Goal: Task Accomplishment & Management: Use online tool/utility

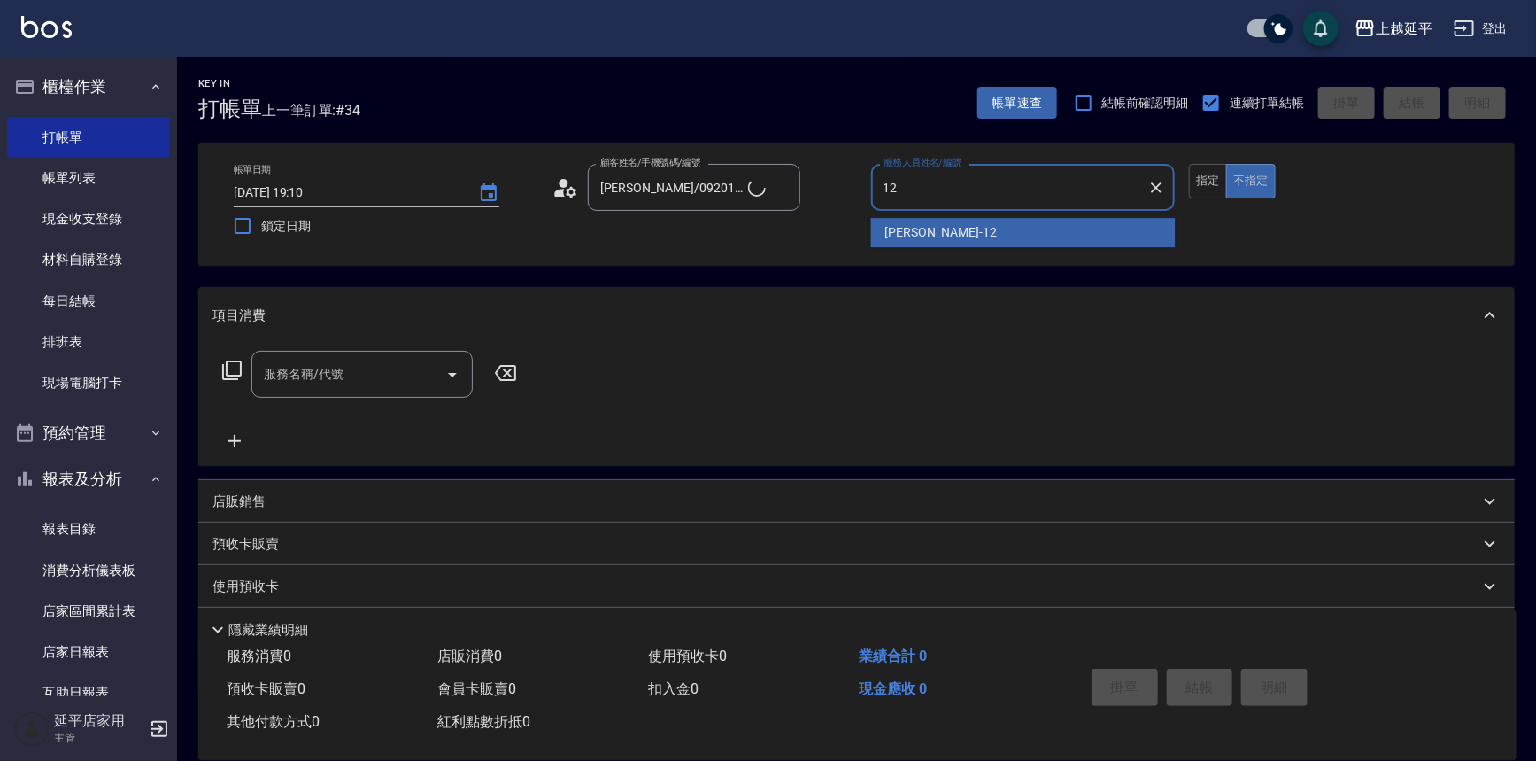
click at [936, 227] on div "[PERSON_NAME] -12" at bounding box center [1023, 232] width 305 height 29
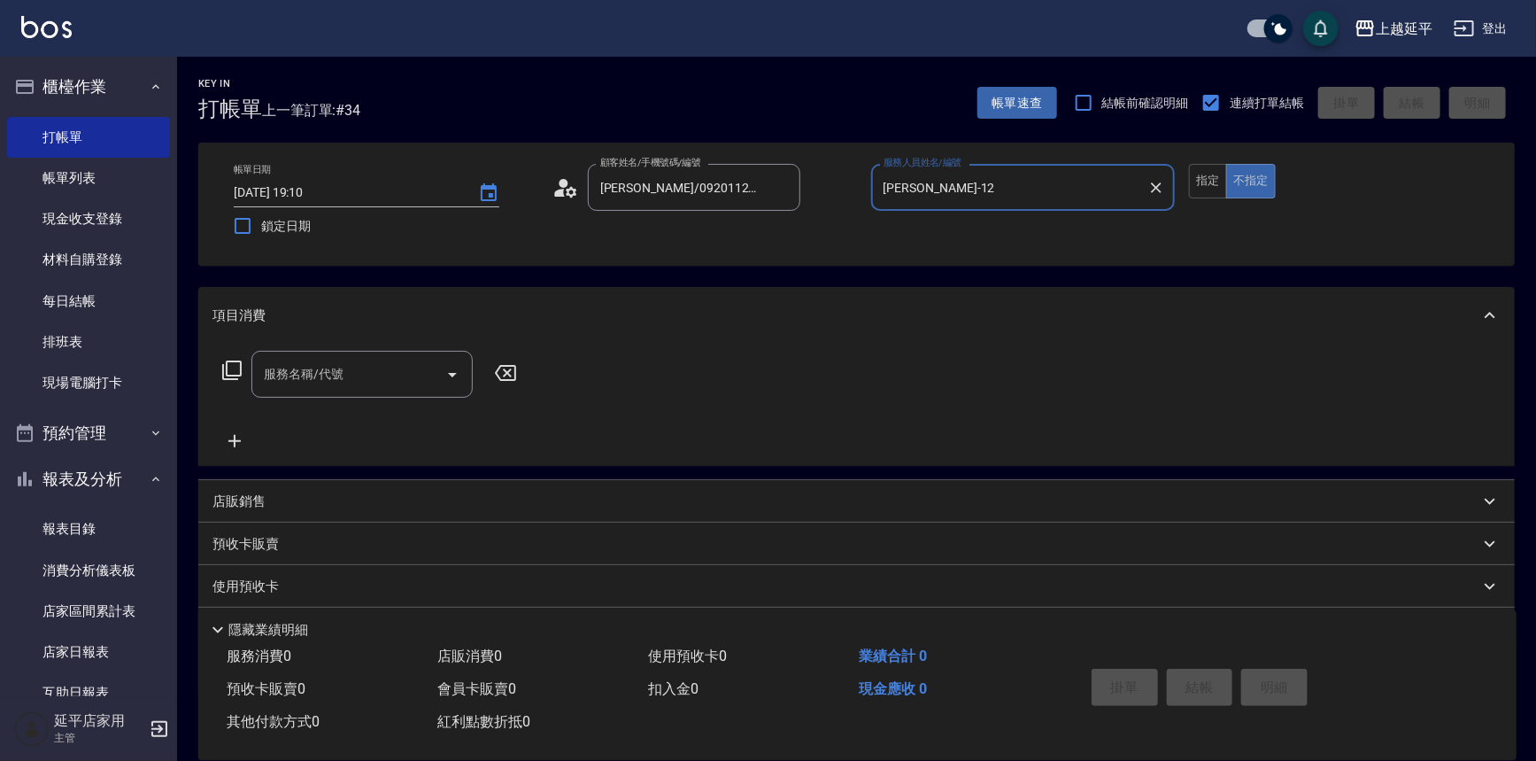
type input "[PERSON_NAME]-12"
click at [402, 380] on input "服務名稱/代號" at bounding box center [348, 374] width 179 height 31
click at [234, 367] on icon at bounding box center [231, 369] width 21 height 21
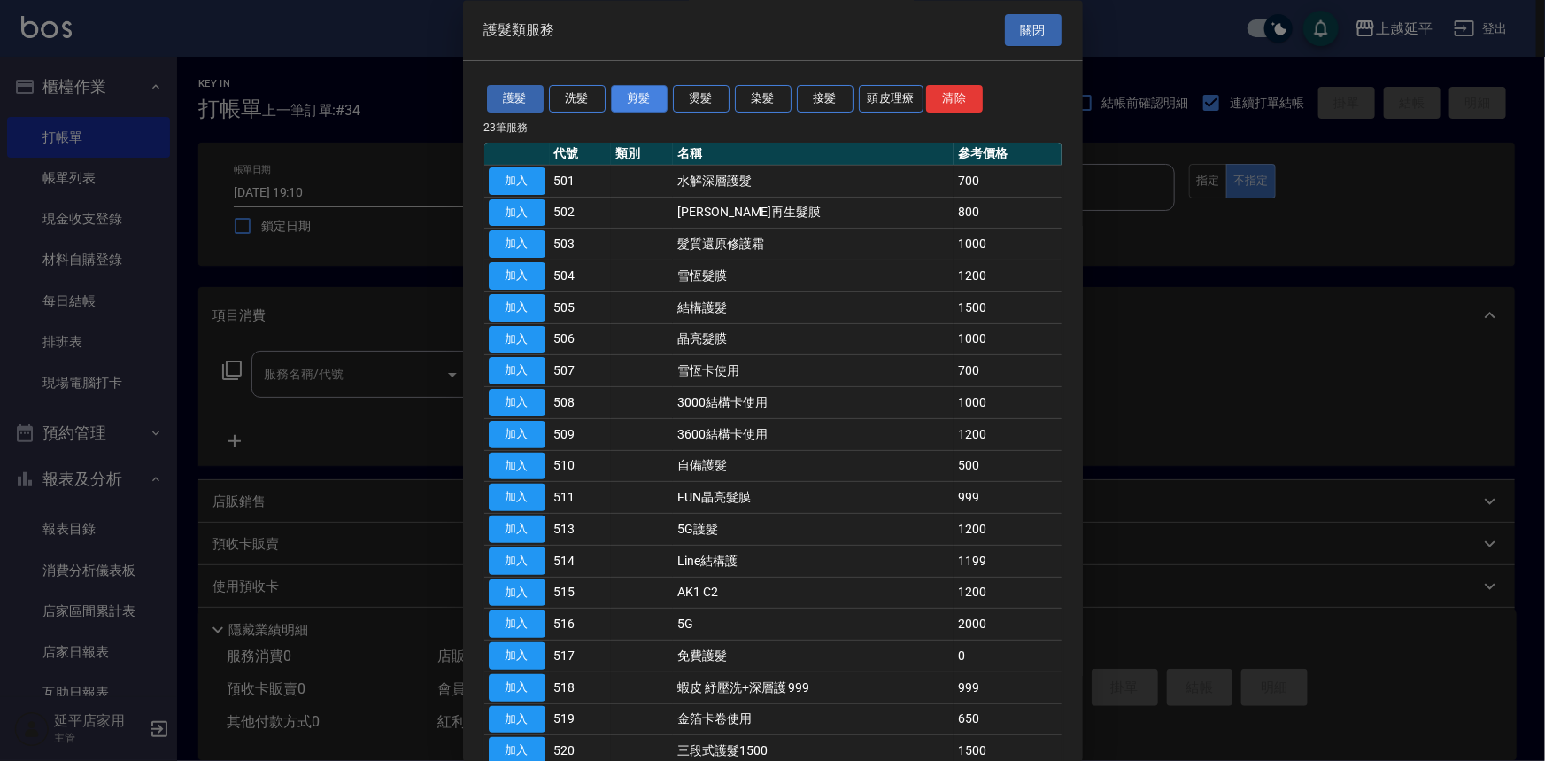
click at [655, 102] on button "剪髮" at bounding box center [639, 99] width 57 height 27
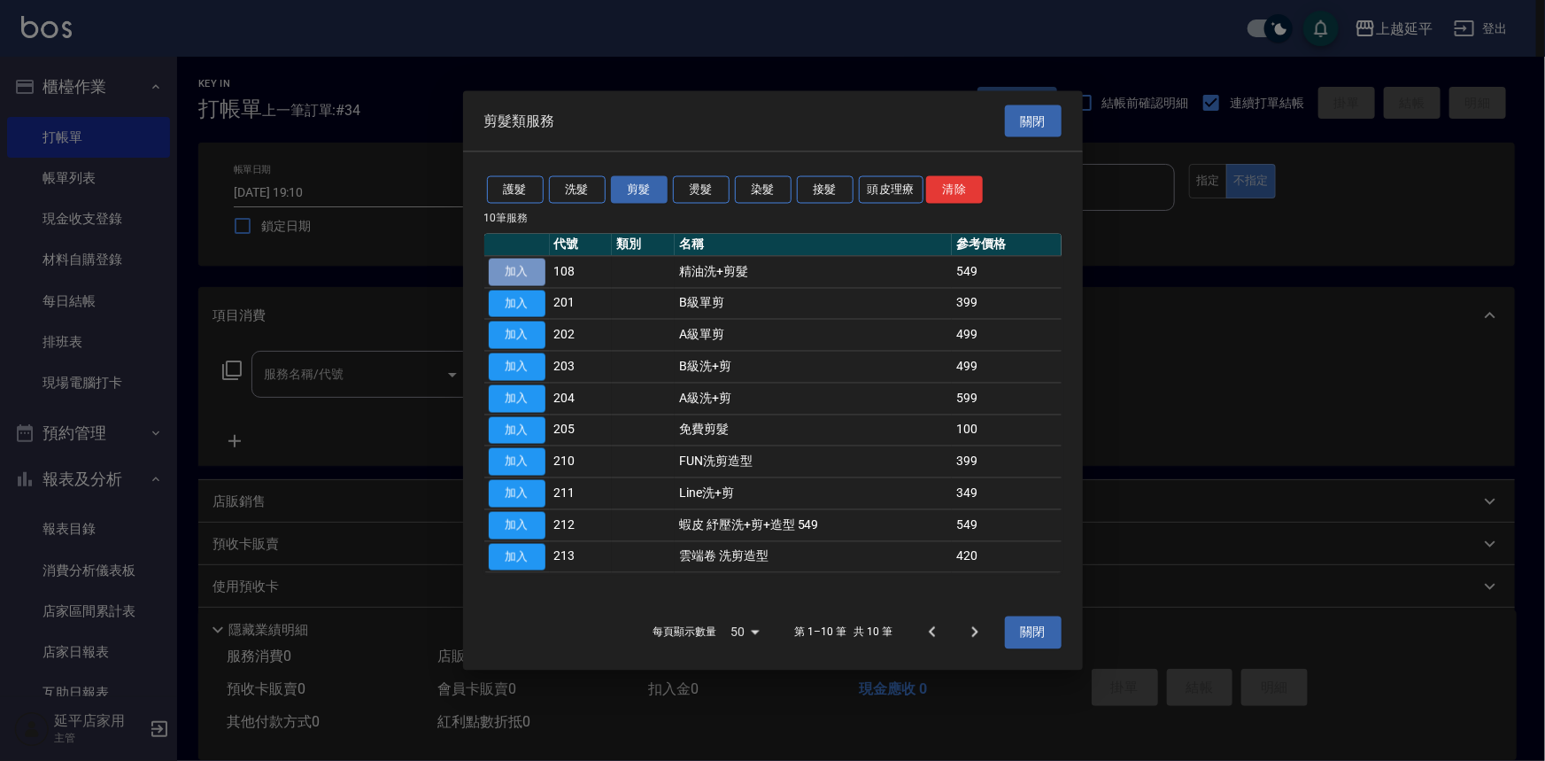
click at [517, 266] on button "加入" at bounding box center [517, 271] width 57 height 27
type input "精油洗+剪髮(108)"
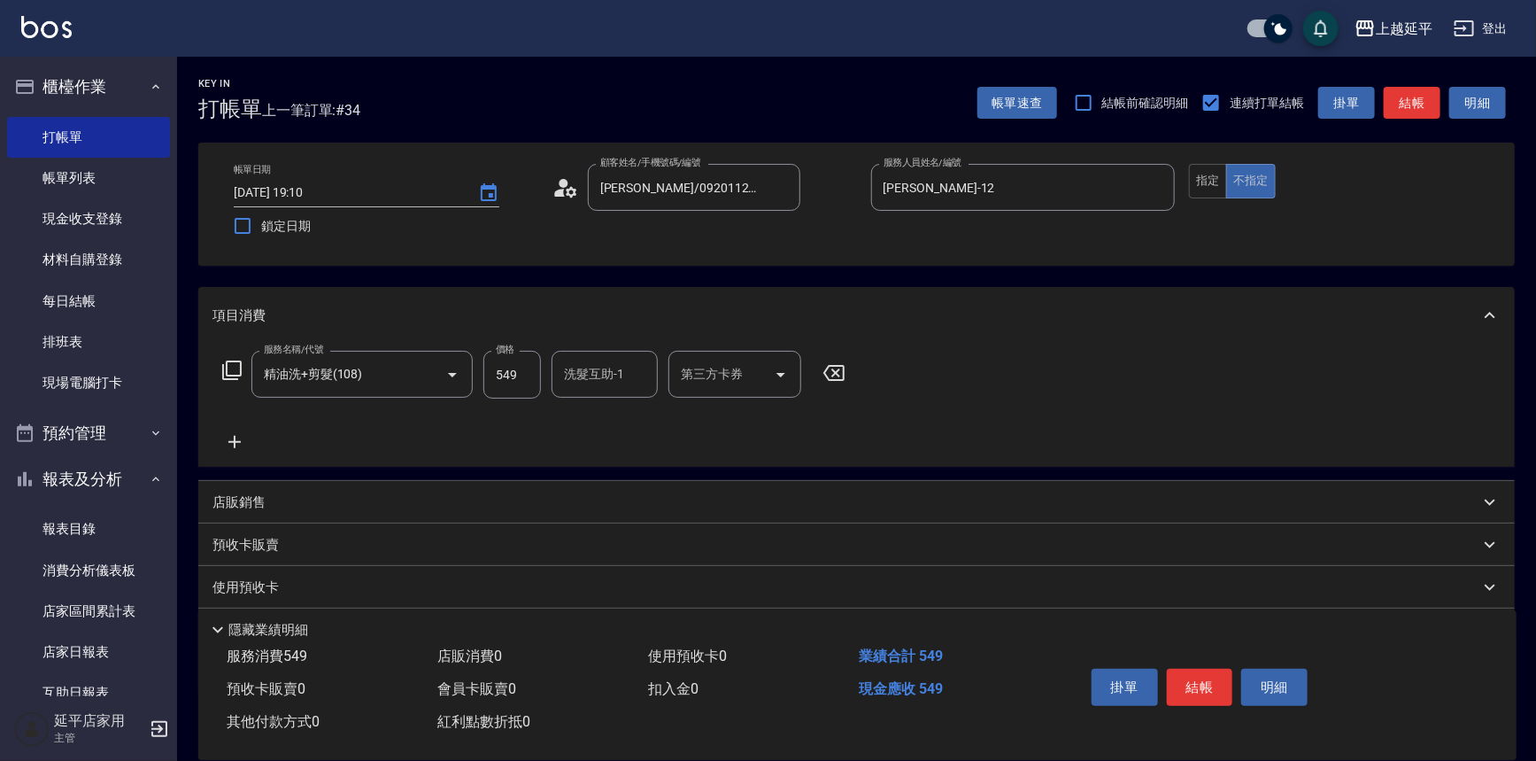
click at [599, 371] on div "洗髮互助-1 洗髮互助-1" at bounding box center [605, 374] width 106 height 47
click at [613, 415] on div "丞宗 -29" at bounding box center [605, 419] width 106 height 29
type input "丞宗-29"
click at [1413, 99] on button "結帳" at bounding box center [1412, 103] width 57 height 33
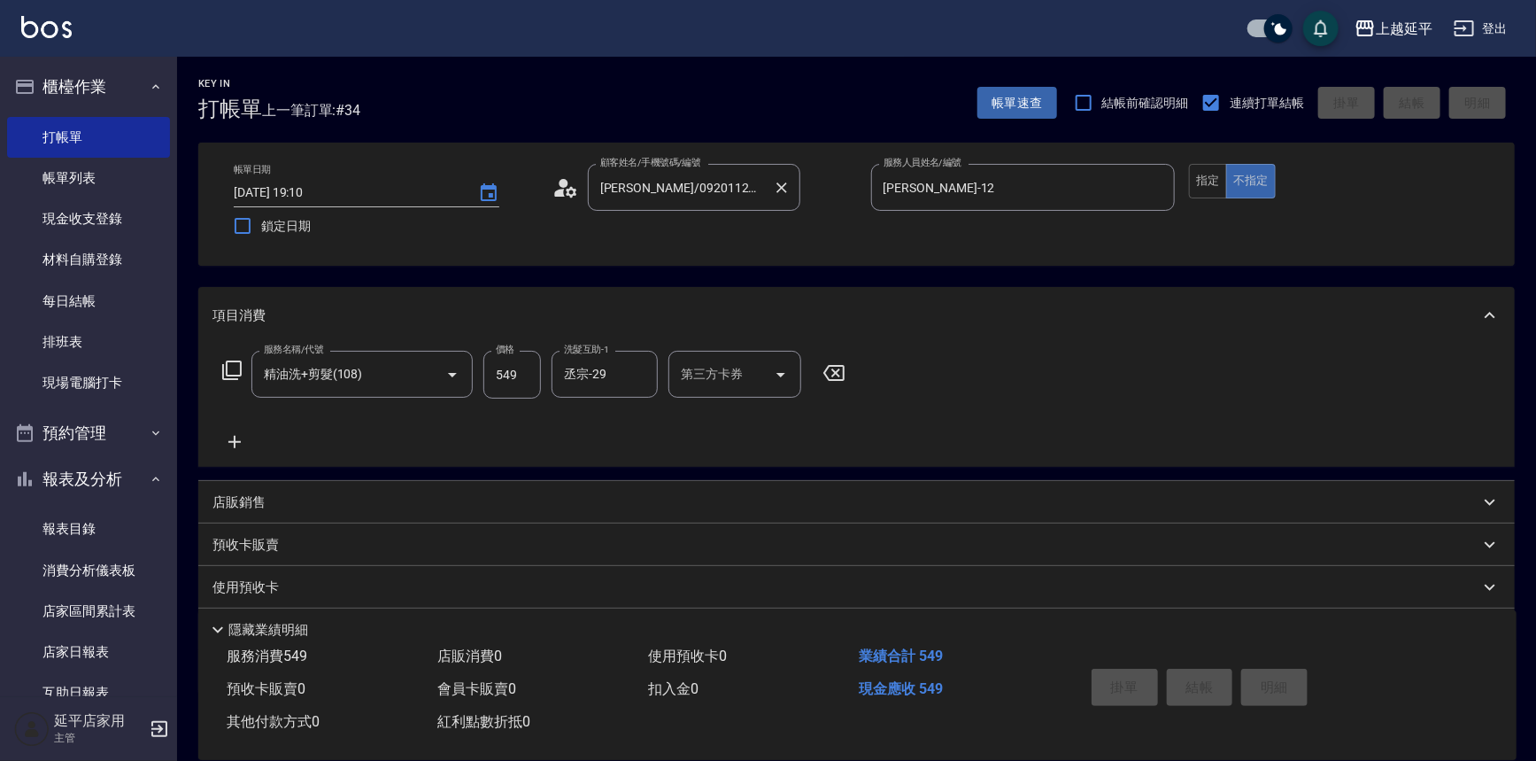
type input "[DATE] 19:45"
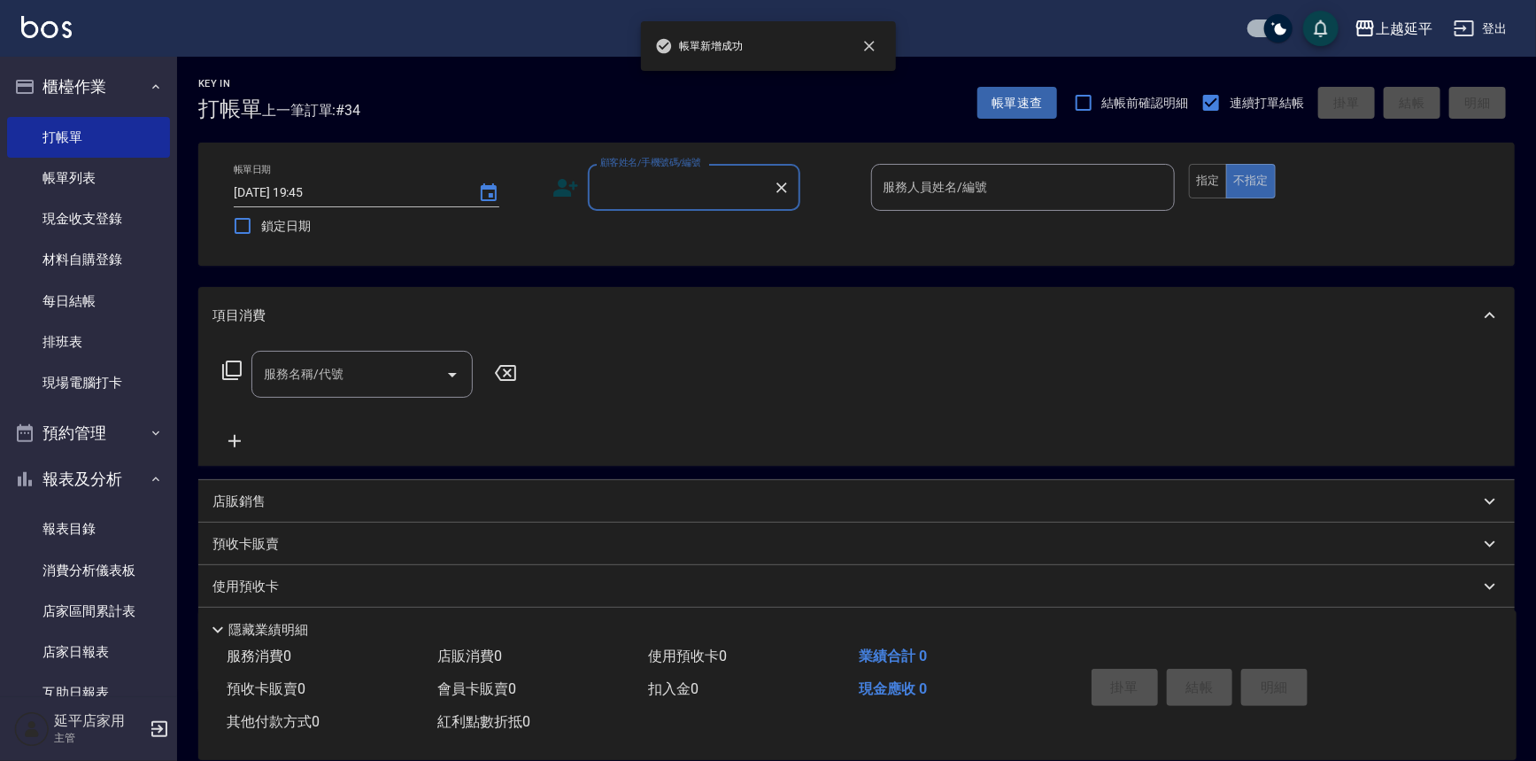
click at [684, 184] on input "顧客姓名/手機號碼/編號" at bounding box center [681, 187] width 170 height 31
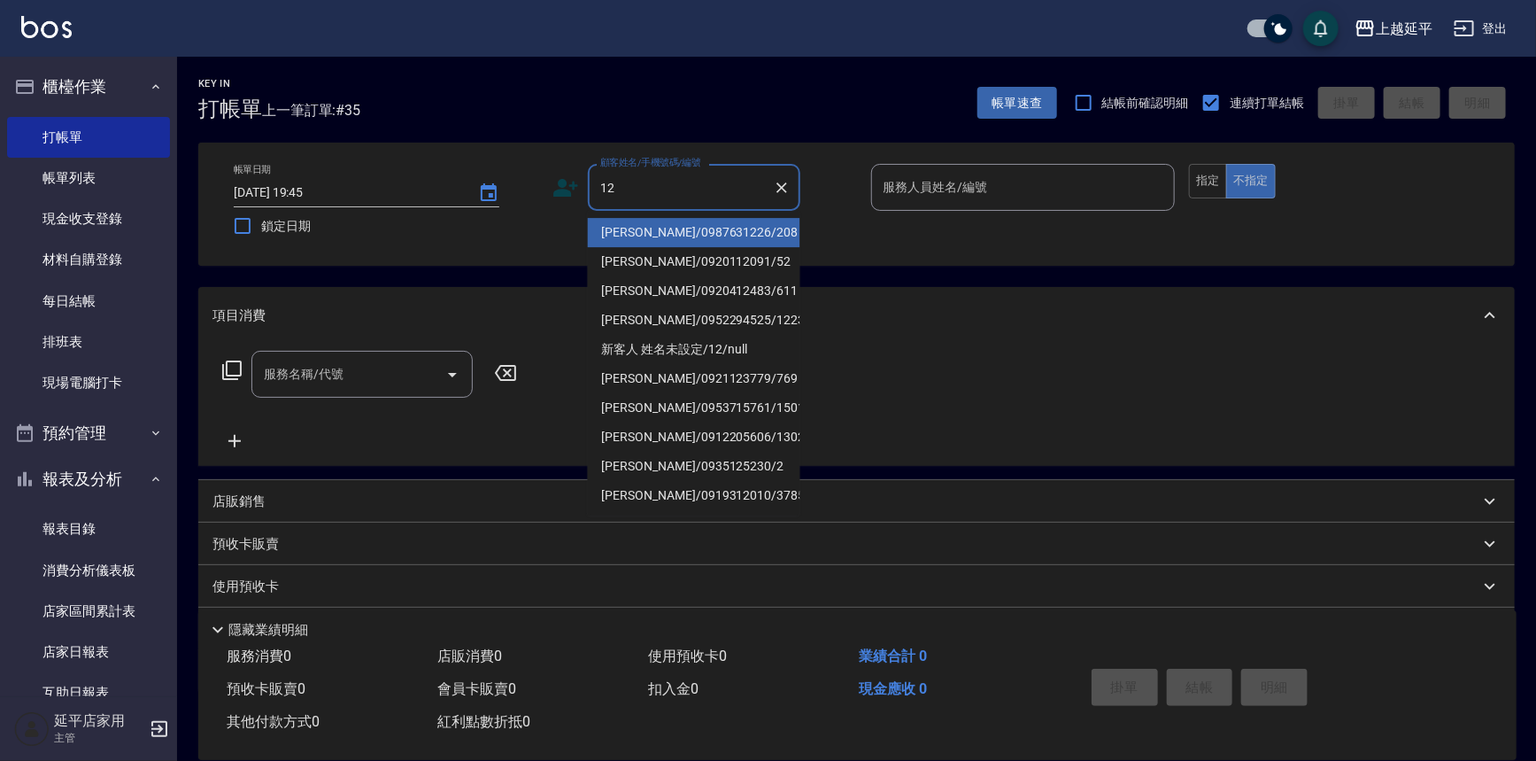
click at [681, 231] on li "[PERSON_NAME]/0987631226/208" at bounding box center [694, 232] width 213 height 29
type input "[PERSON_NAME]/0987631226/208"
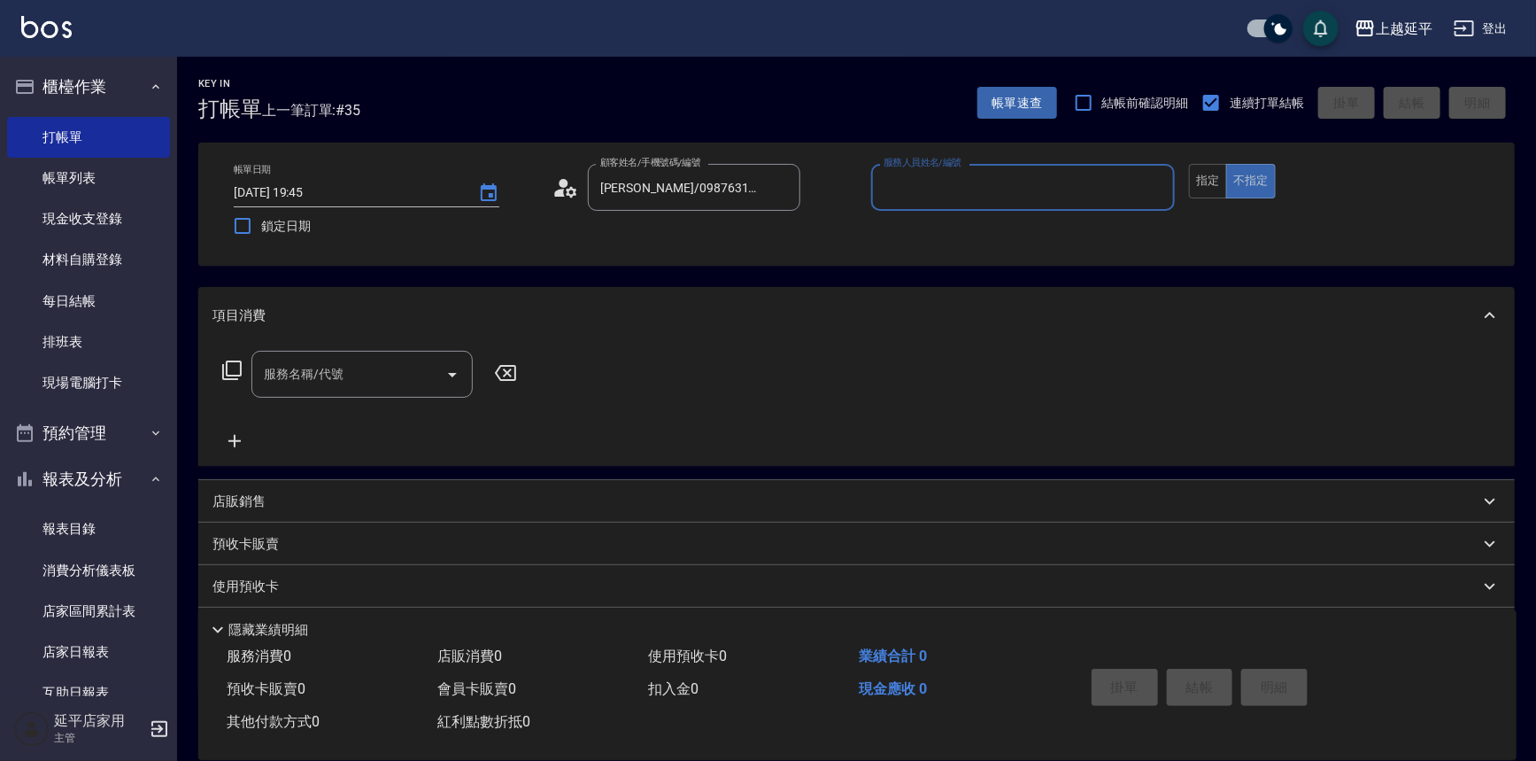
type input "[PERSON_NAME]-12"
click at [1208, 193] on button "指定" at bounding box center [1208, 181] width 38 height 35
click at [235, 375] on icon at bounding box center [231, 369] width 19 height 19
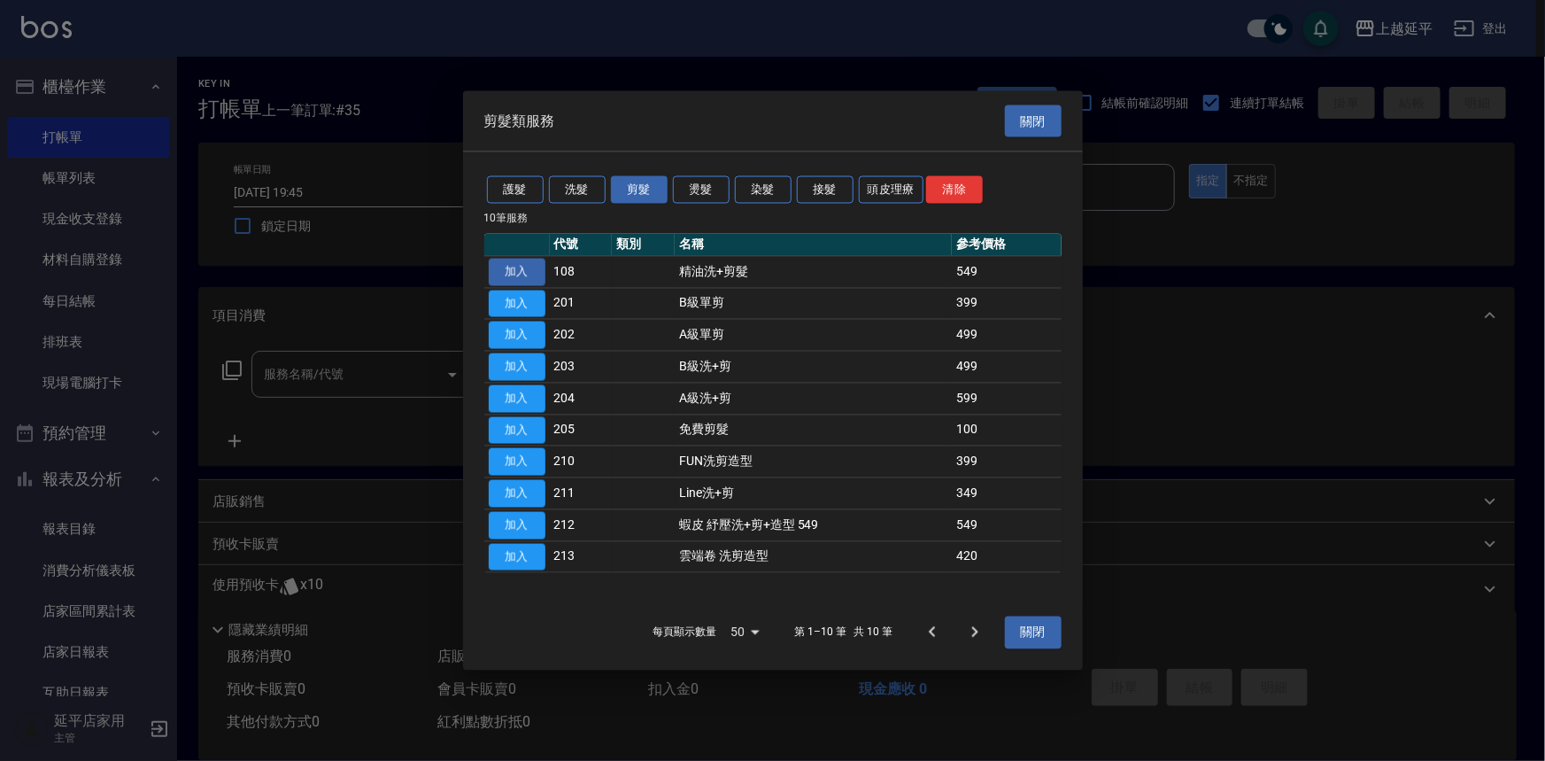
click at [517, 268] on button "加入" at bounding box center [517, 271] width 57 height 27
type input "精油洗+剪髮(108)"
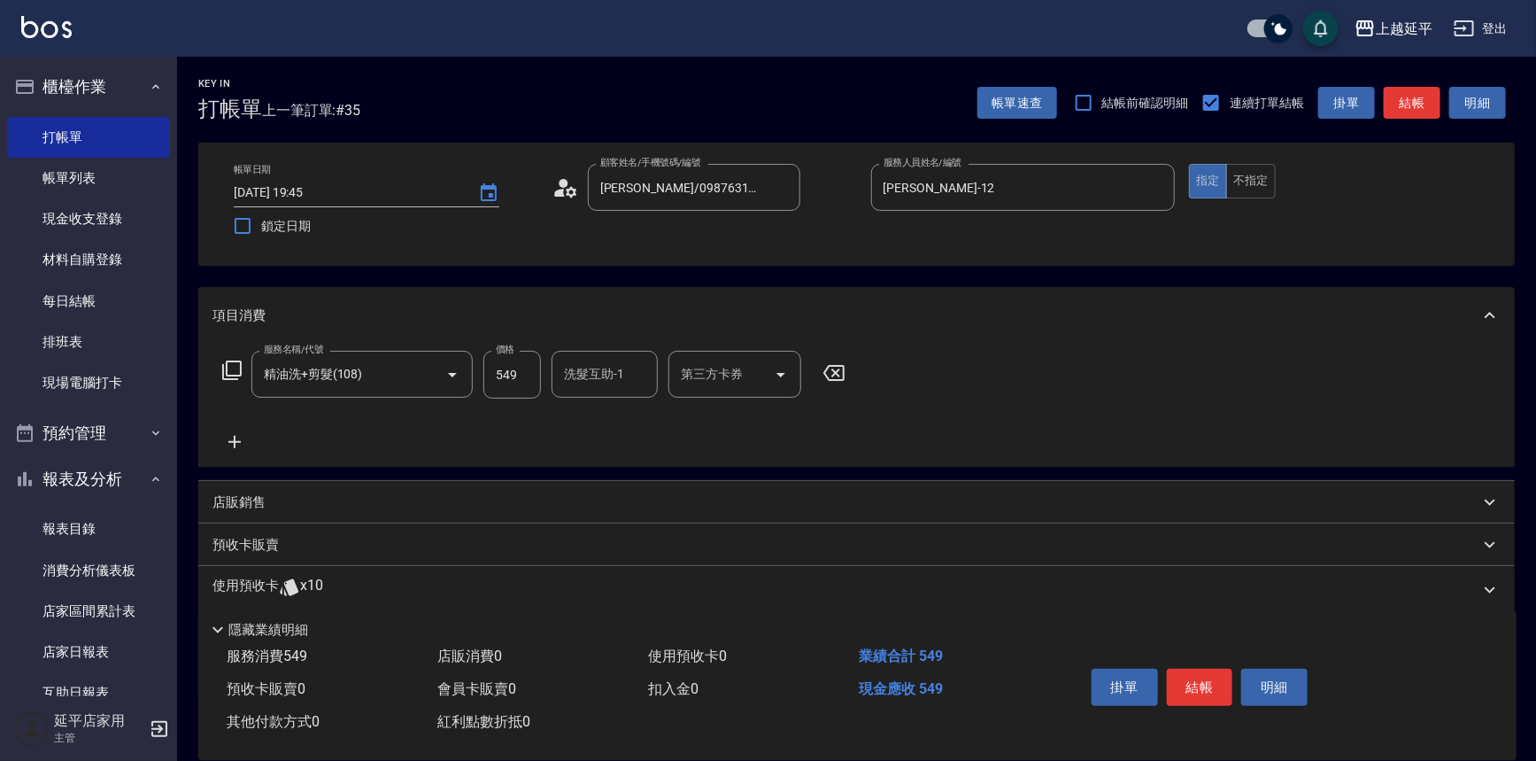
click at [520, 373] on input "549" at bounding box center [512, 375] width 58 height 48
type input "649"
click at [584, 379] on input "洗髮互助-1" at bounding box center [605, 374] width 90 height 31
click at [589, 418] on span "丞宗 -29" at bounding box center [622, 419] width 112 height 19
type input "丞宗-29"
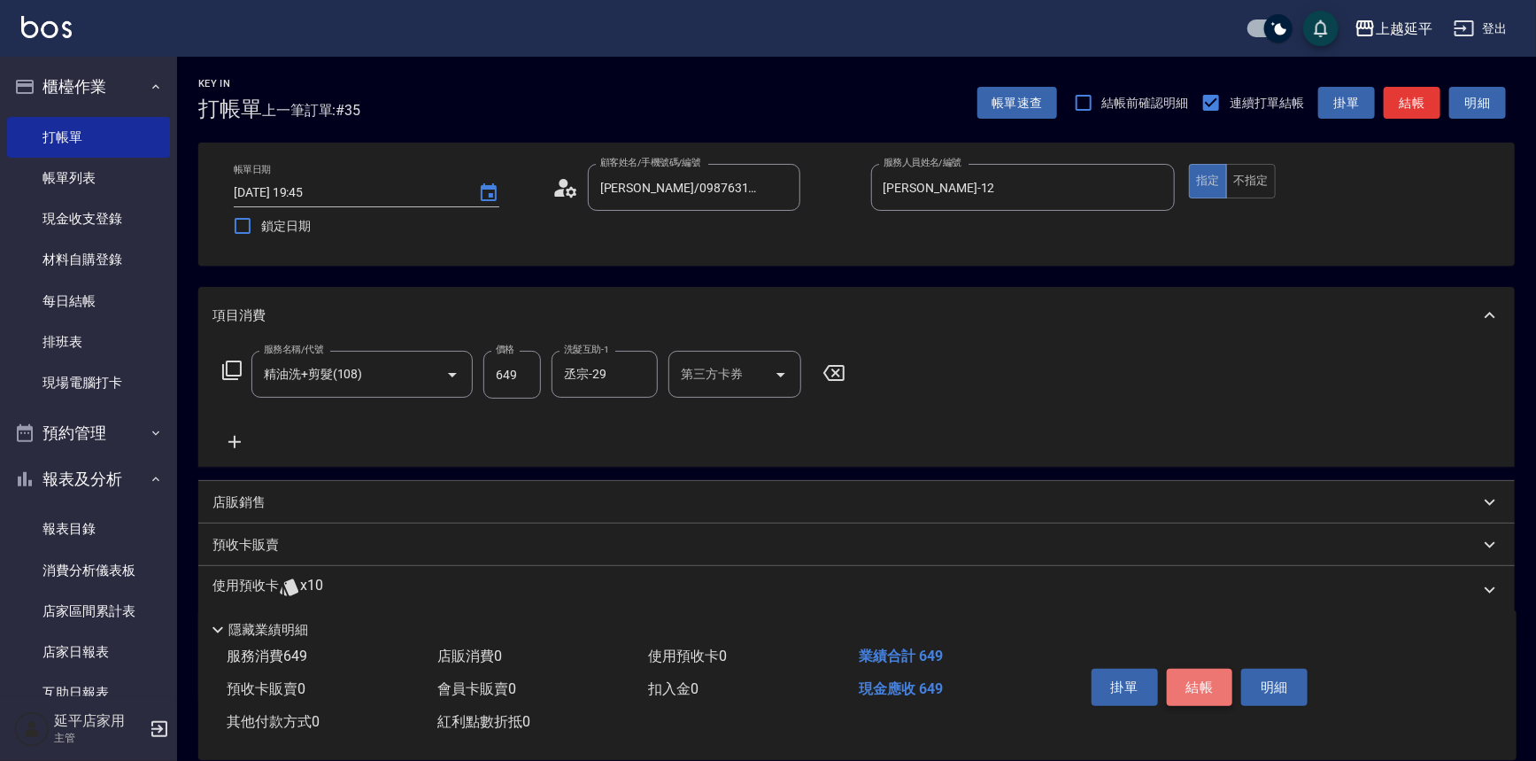
click at [1194, 682] on button "結帳" at bounding box center [1200, 687] width 66 height 37
type input "[DATE] 19:46"
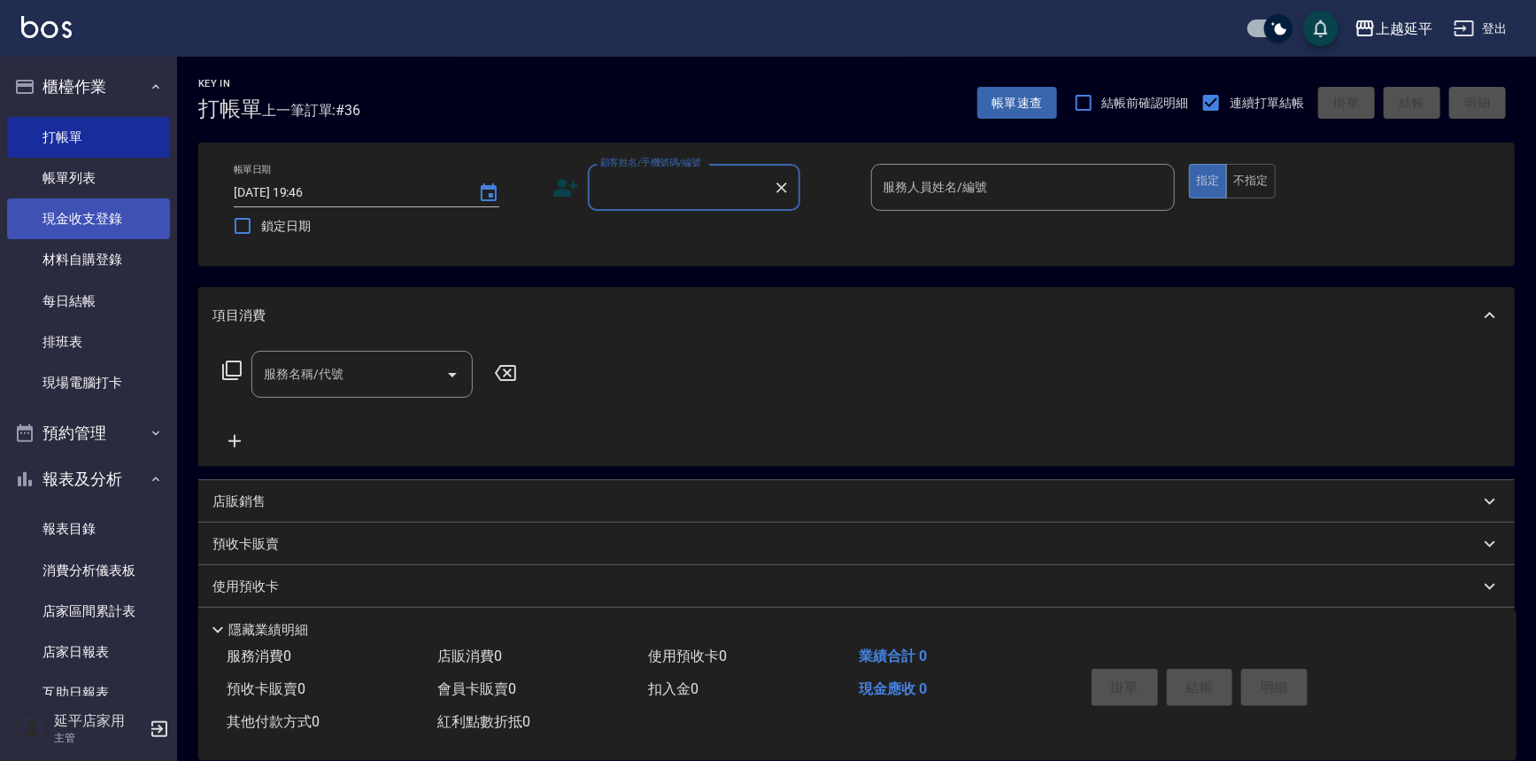
click at [93, 220] on link "現金收支登錄" at bounding box center [88, 218] width 163 height 41
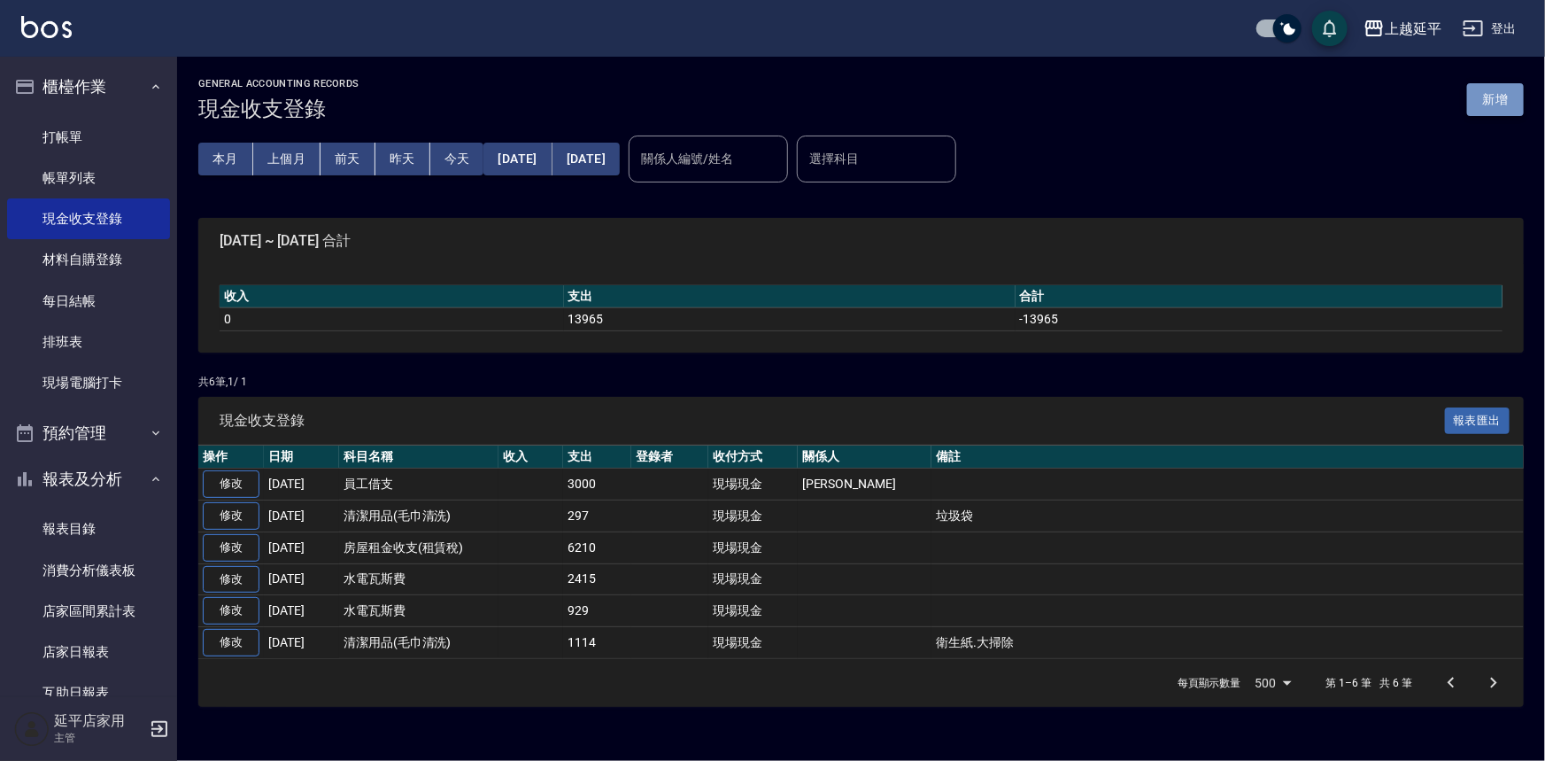
click at [1495, 109] on button "新增" at bounding box center [1495, 99] width 57 height 33
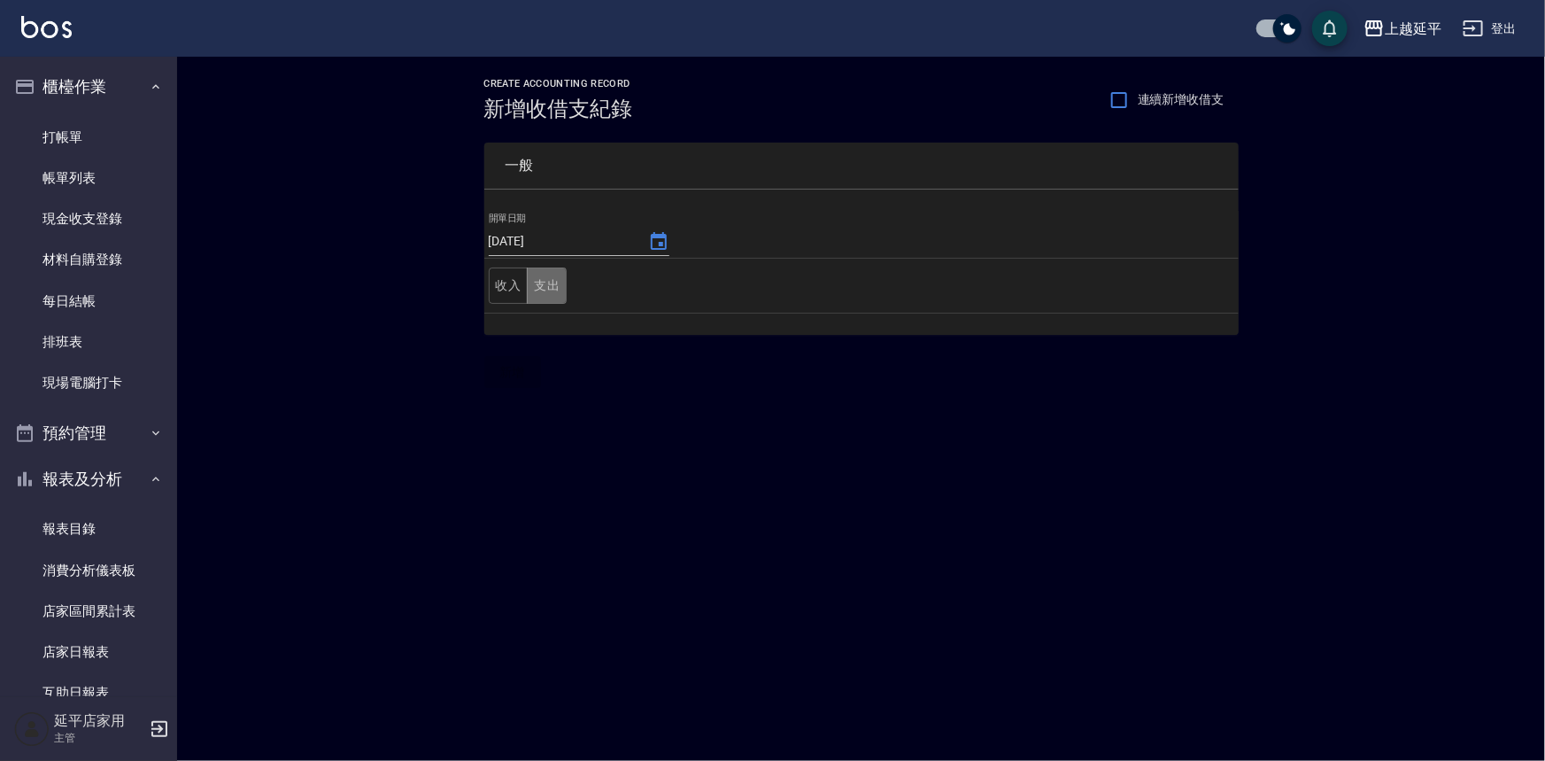
click at [557, 282] on button "支出" at bounding box center [547, 285] width 40 height 36
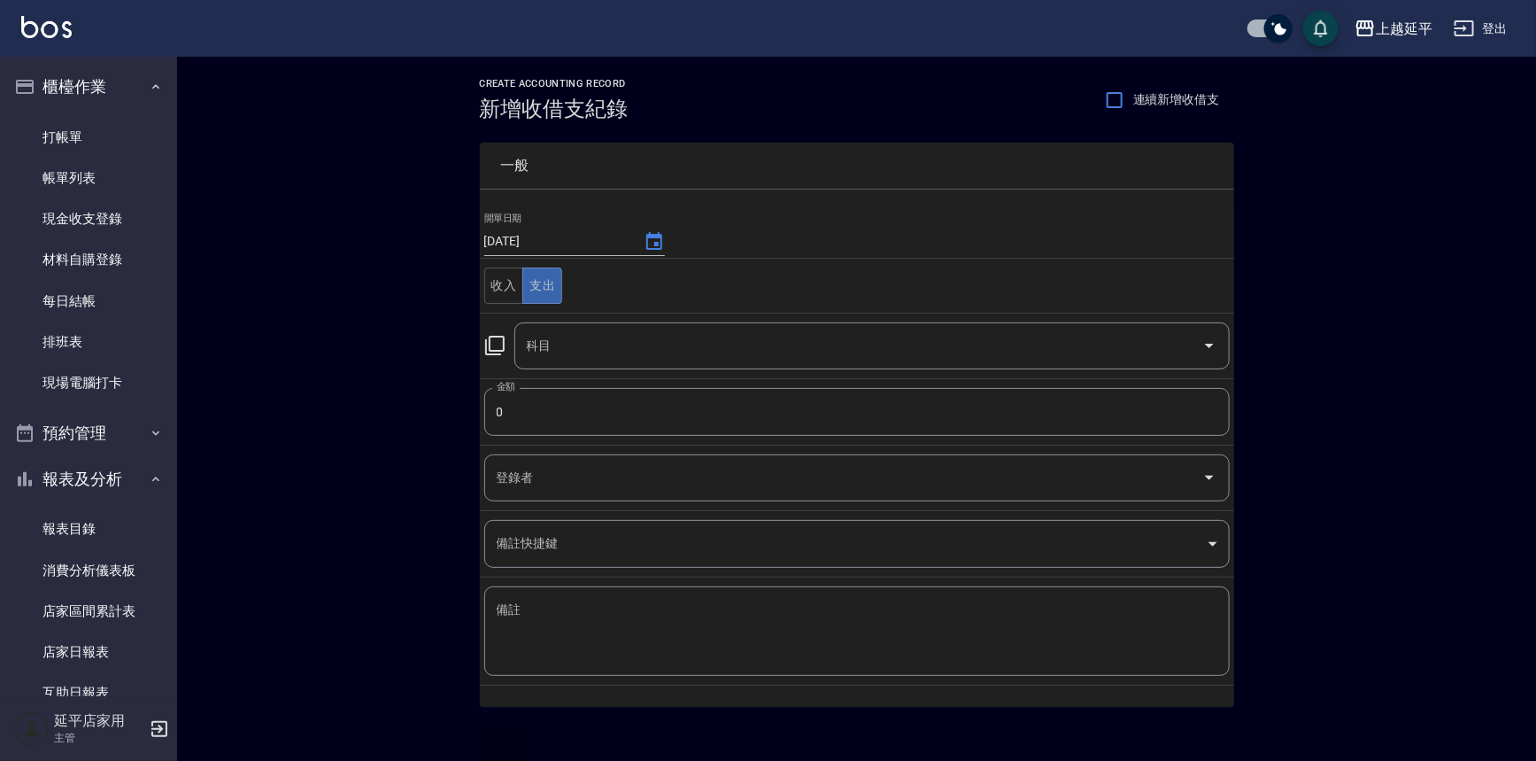
click at [507, 343] on div "科目 科目" at bounding box center [857, 345] width 746 height 47
click at [505, 342] on icon at bounding box center [494, 345] width 21 height 21
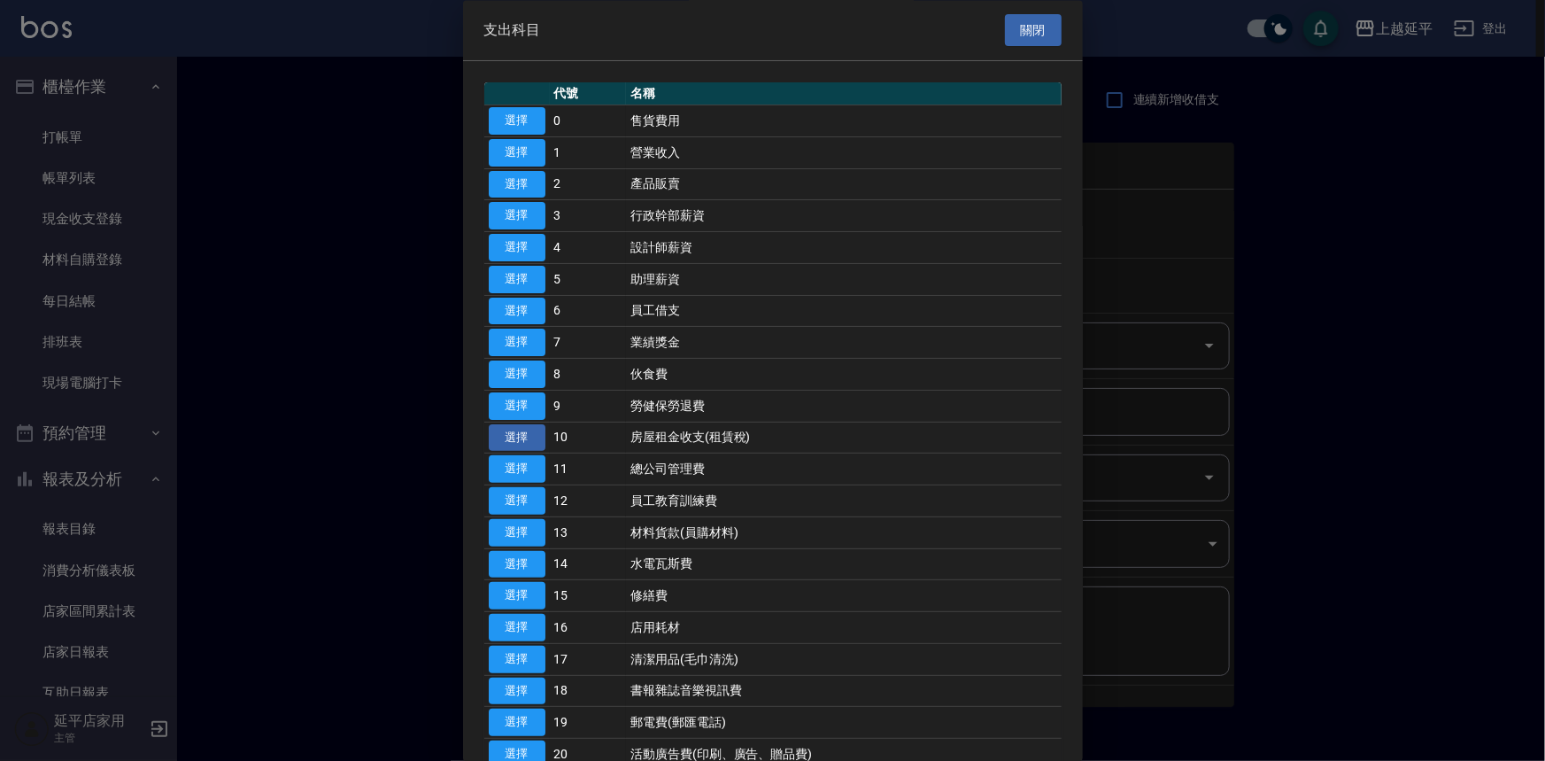
click at [522, 441] on button "選擇" at bounding box center [517, 437] width 57 height 27
type input "10 房屋租金收支(租賃稅)"
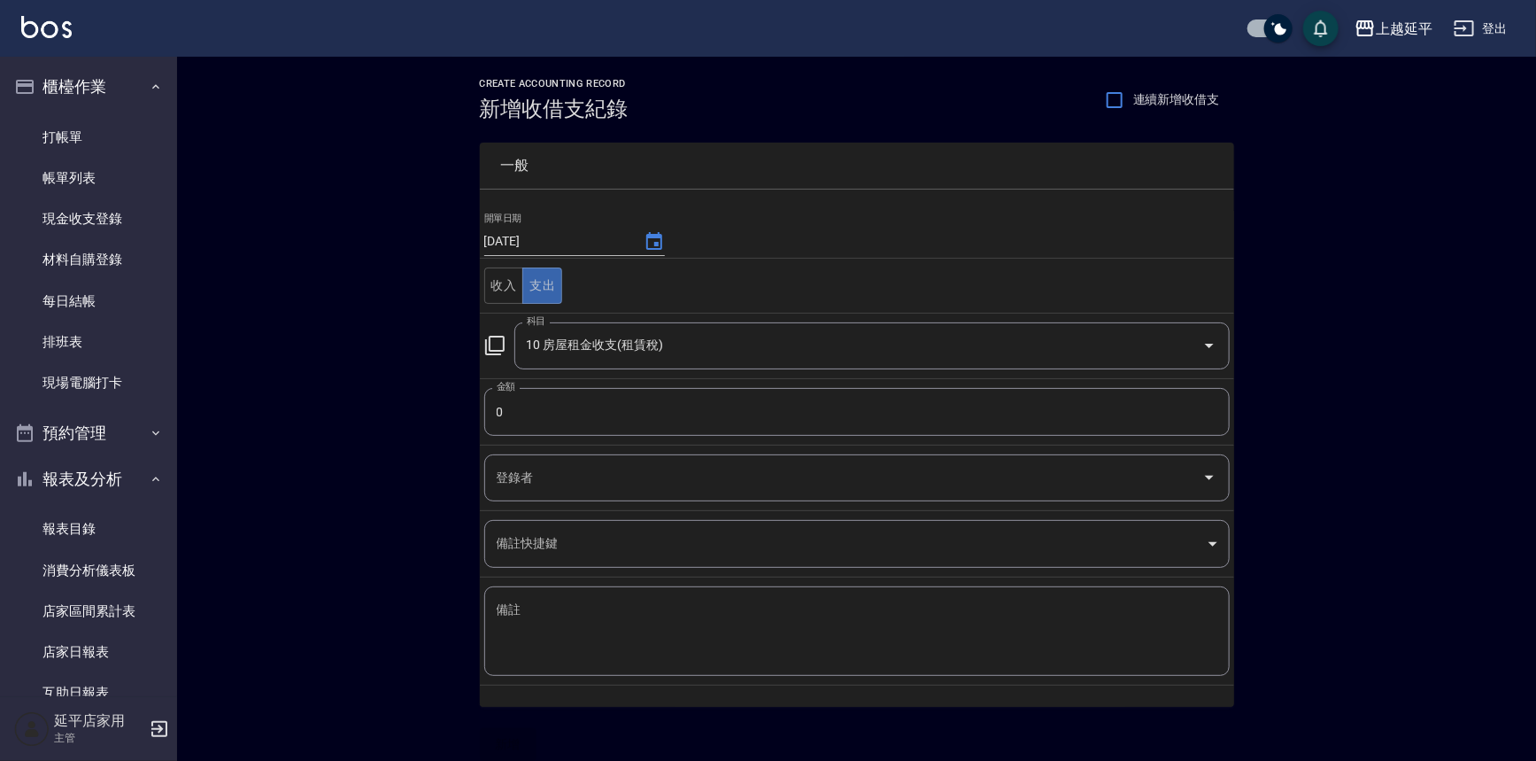
click at [519, 417] on input "0" at bounding box center [857, 412] width 746 height 48
type input "3284"
click at [536, 619] on textarea "備註" at bounding box center [857, 631] width 721 height 60
type textarea "n"
drag, startPoint x: 537, startPoint y: 609, endPoint x: 497, endPoint y: 608, distance: 39.9
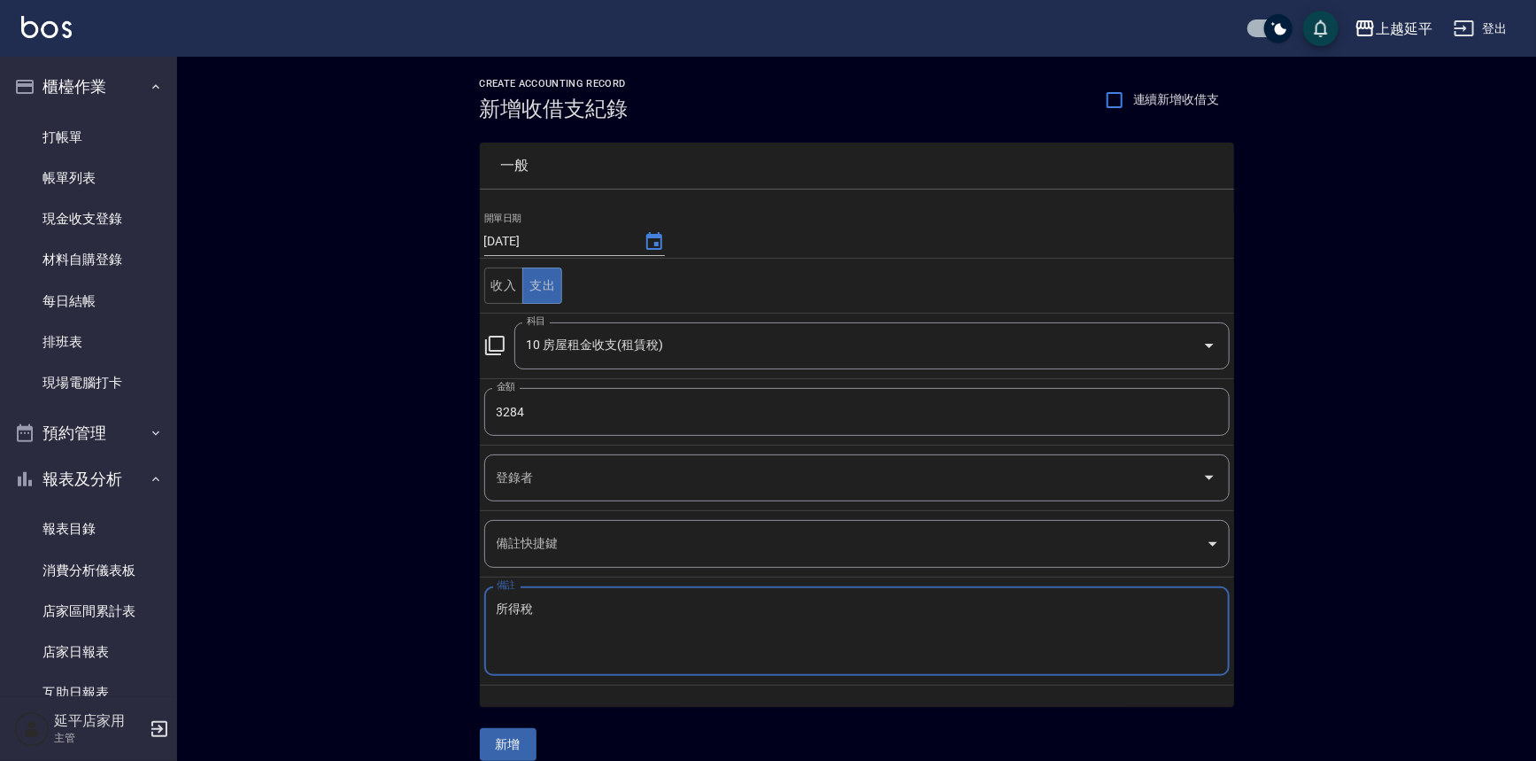
click at [497, 608] on textarea "所得稅" at bounding box center [857, 631] width 721 height 60
type textarea "所得稅"
click at [516, 737] on button "新增" at bounding box center [508, 744] width 57 height 33
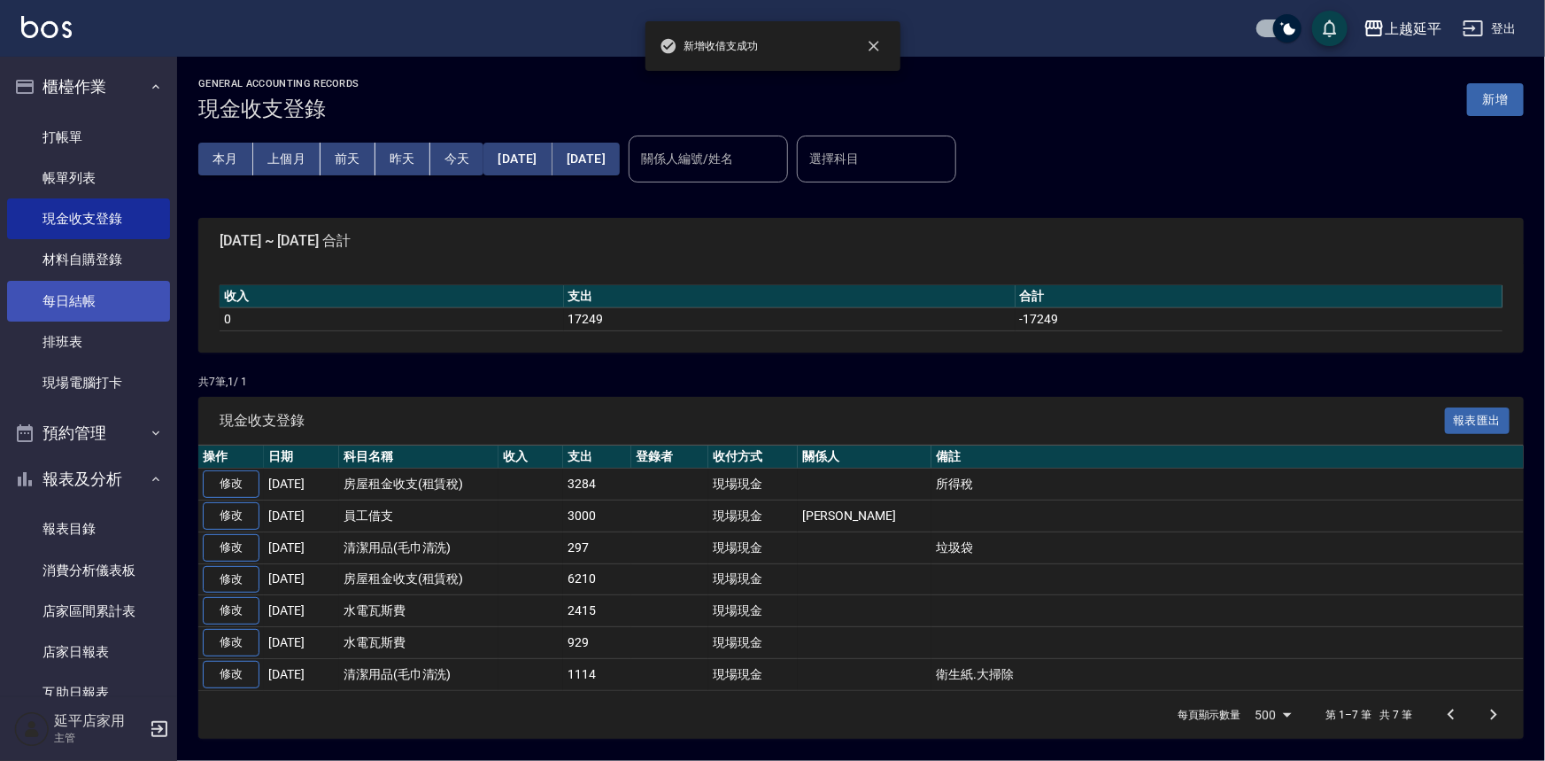
click at [73, 298] on link "每日結帳" at bounding box center [88, 301] width 163 height 41
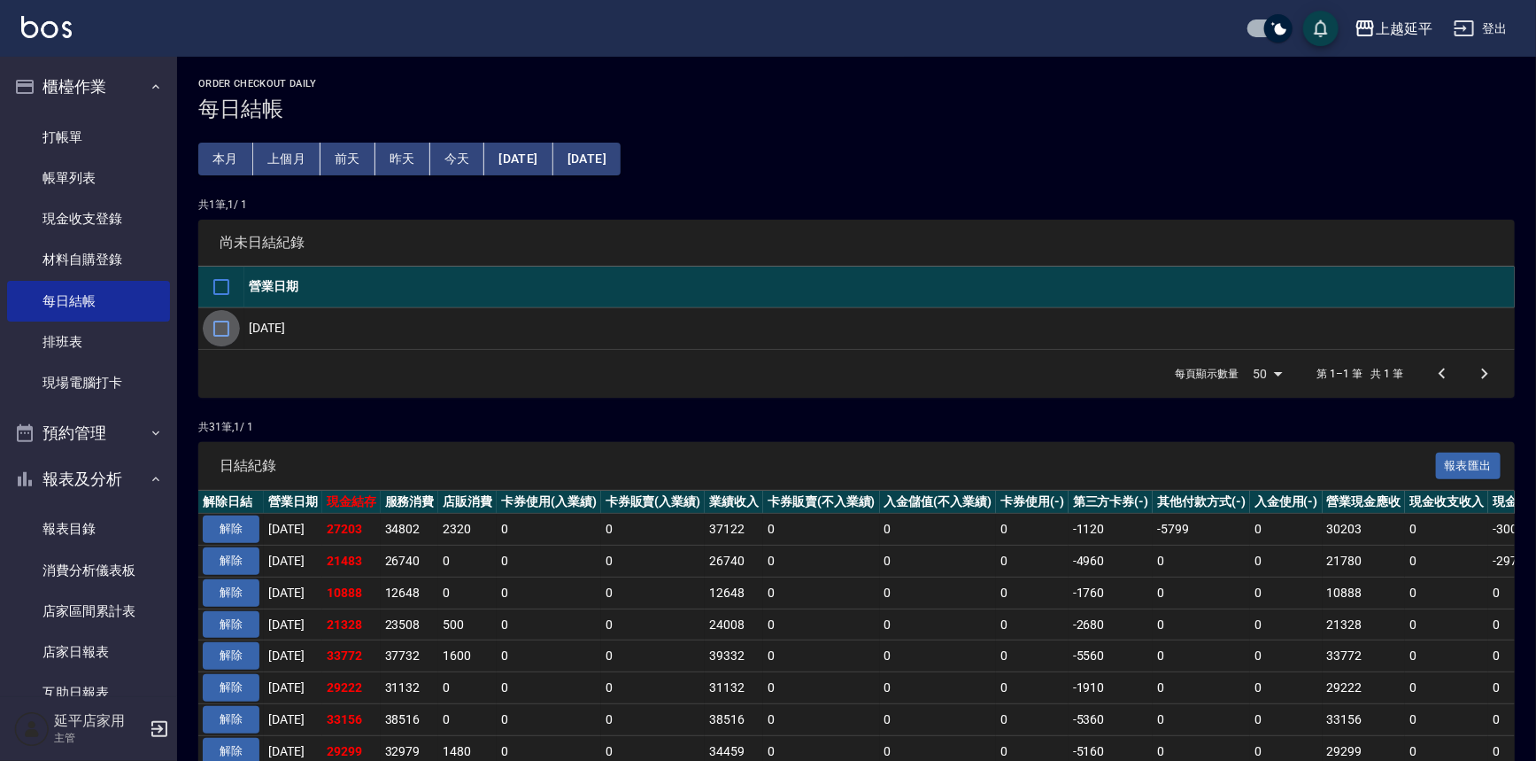
click at [230, 325] on input "checkbox" at bounding box center [221, 328] width 37 height 37
checkbox input "true"
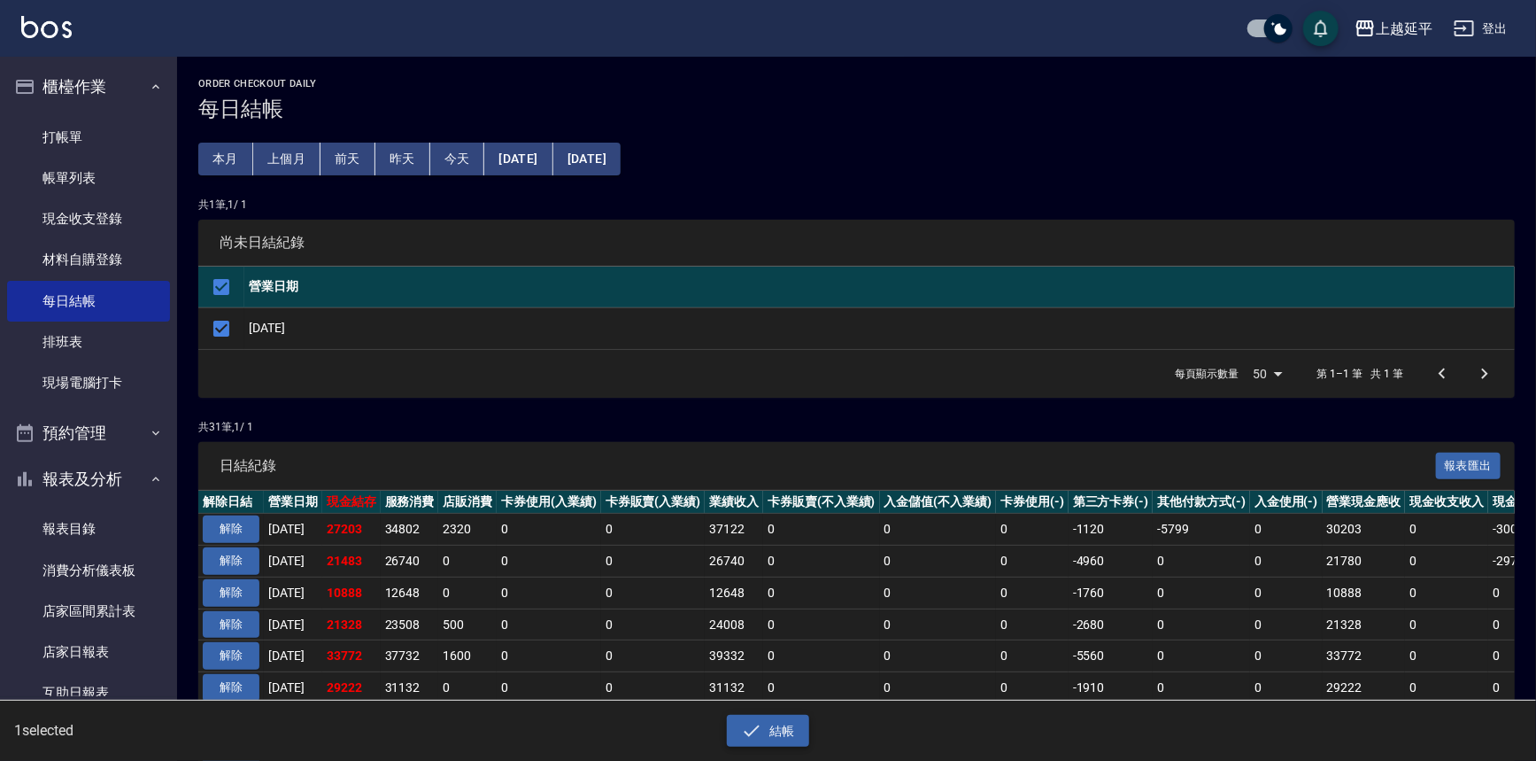
click at [765, 738] on button "結帳" at bounding box center [768, 731] width 82 height 33
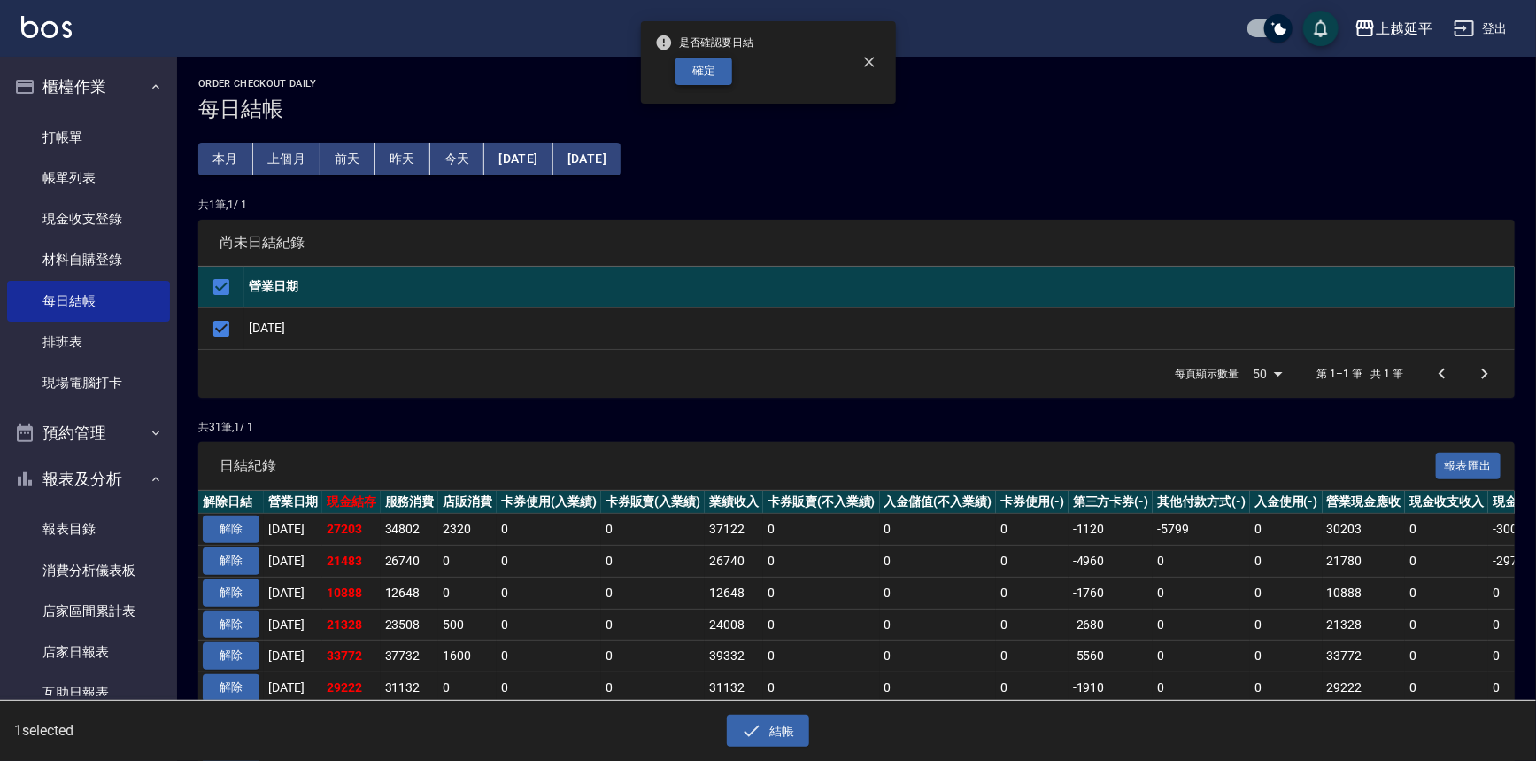
click at [709, 73] on button "確定" at bounding box center [704, 71] width 57 height 27
checkbox input "false"
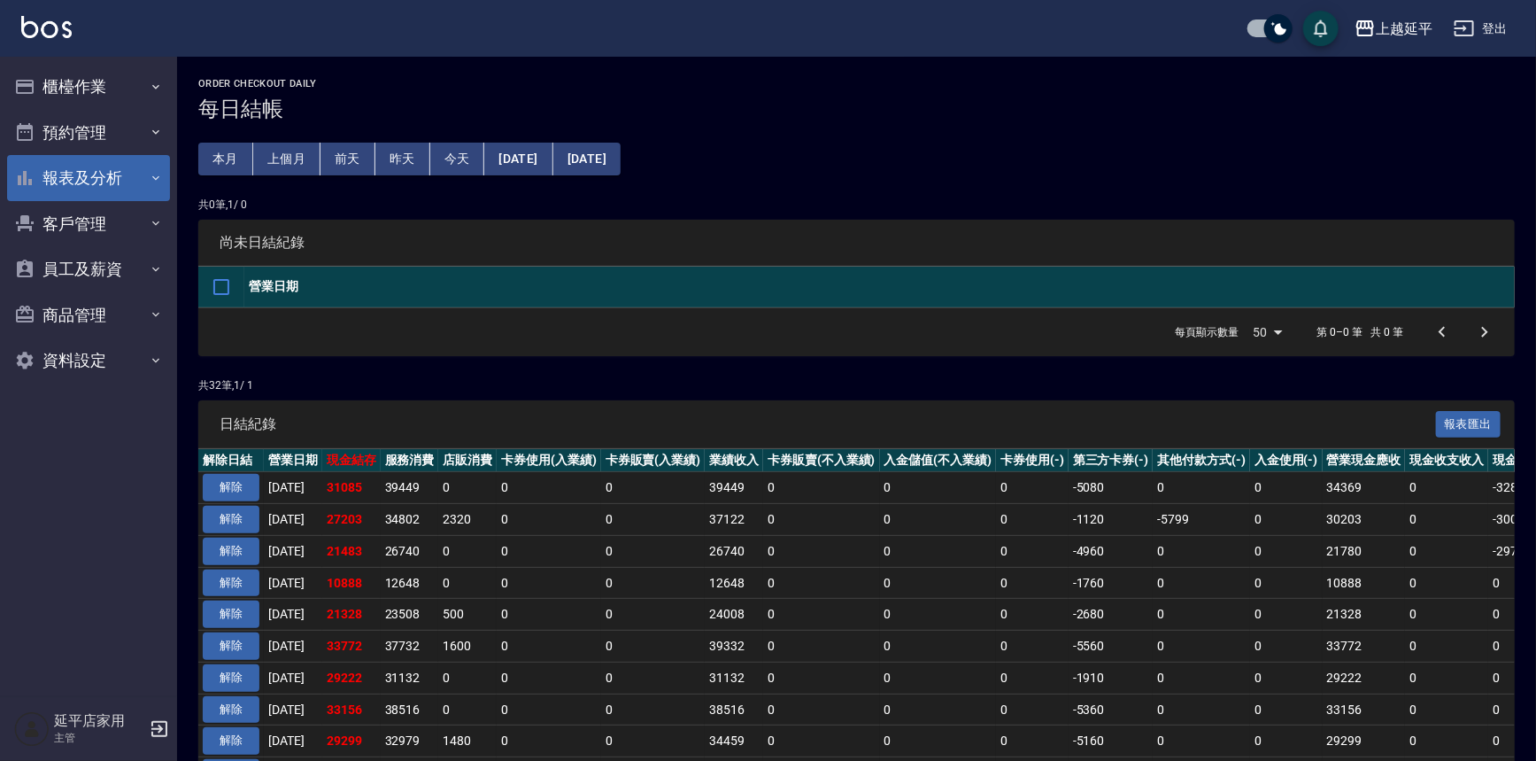
click at [79, 179] on button "報表及分析" at bounding box center [88, 178] width 163 height 46
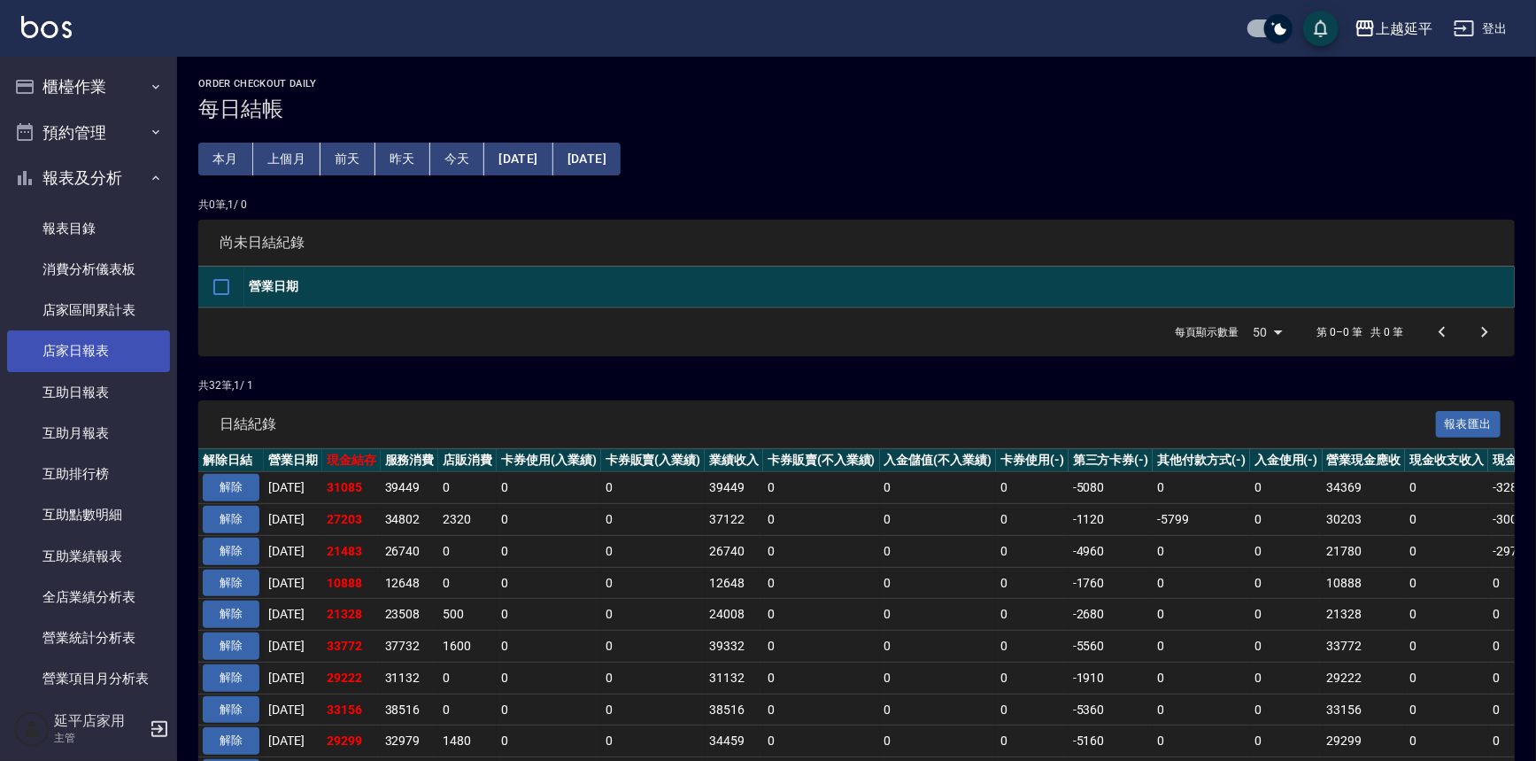
click at [71, 349] on link "店家日報表" at bounding box center [88, 350] width 163 height 41
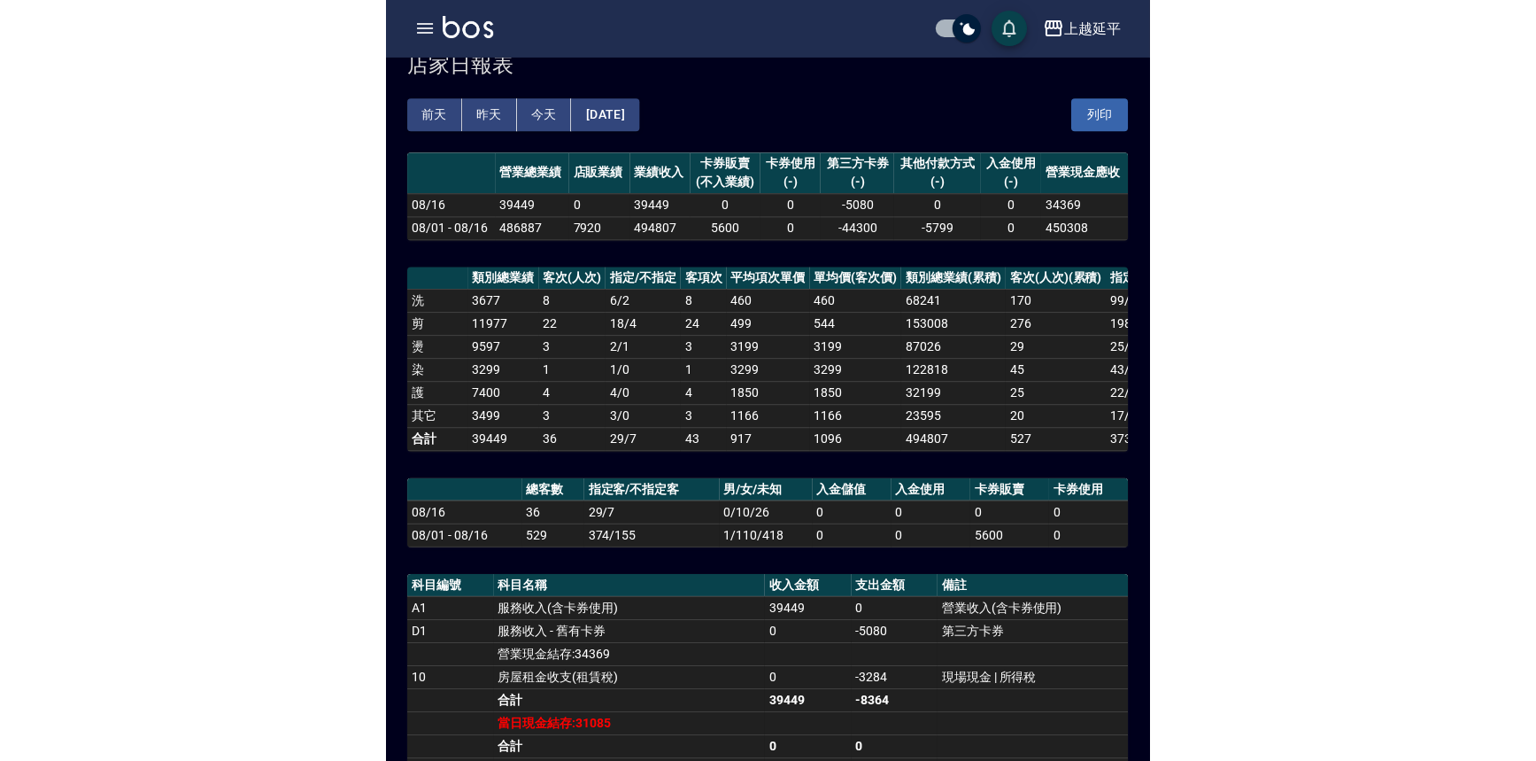
scroll to position [80, 0]
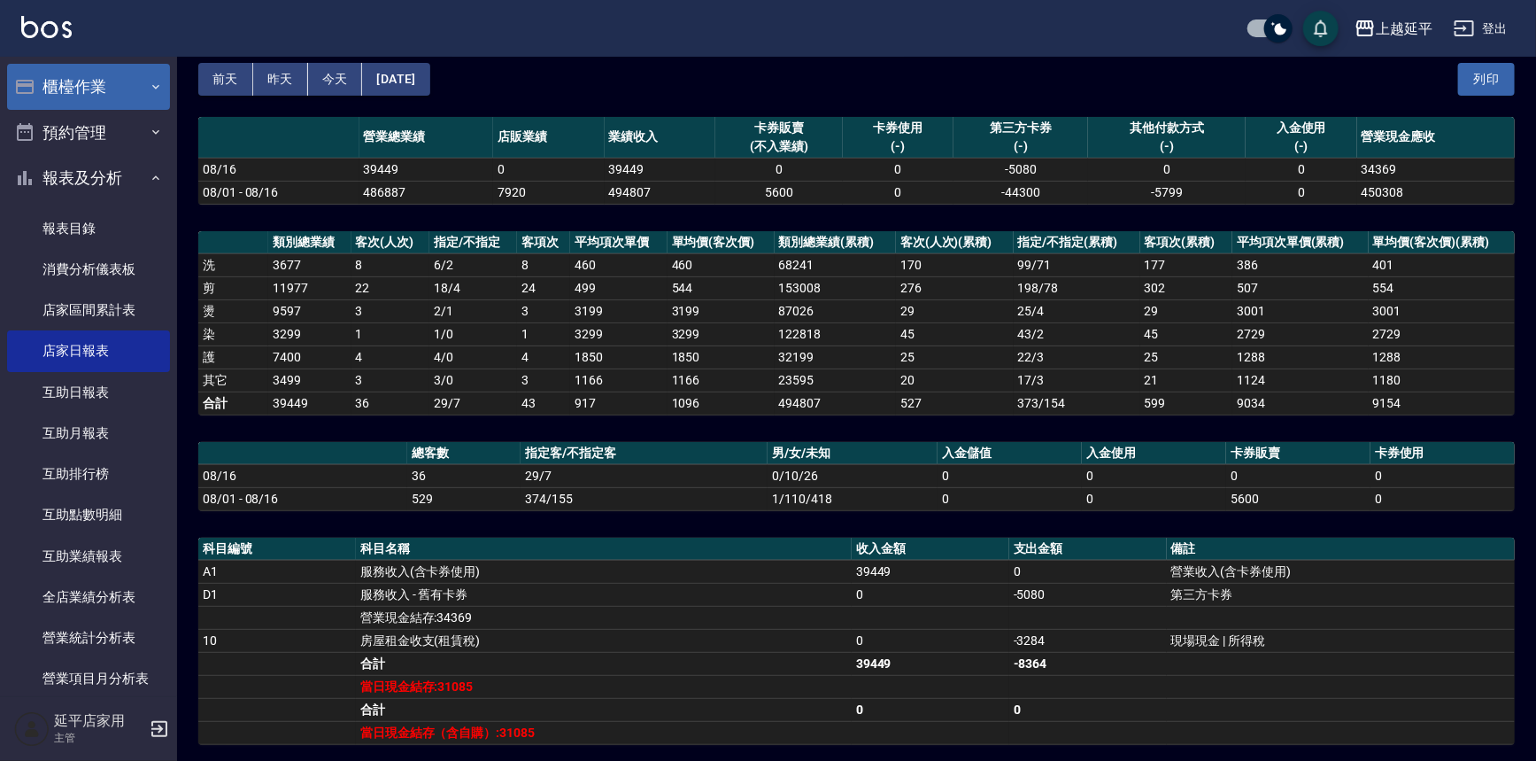
click at [149, 84] on icon "button" at bounding box center [156, 87] width 14 height 14
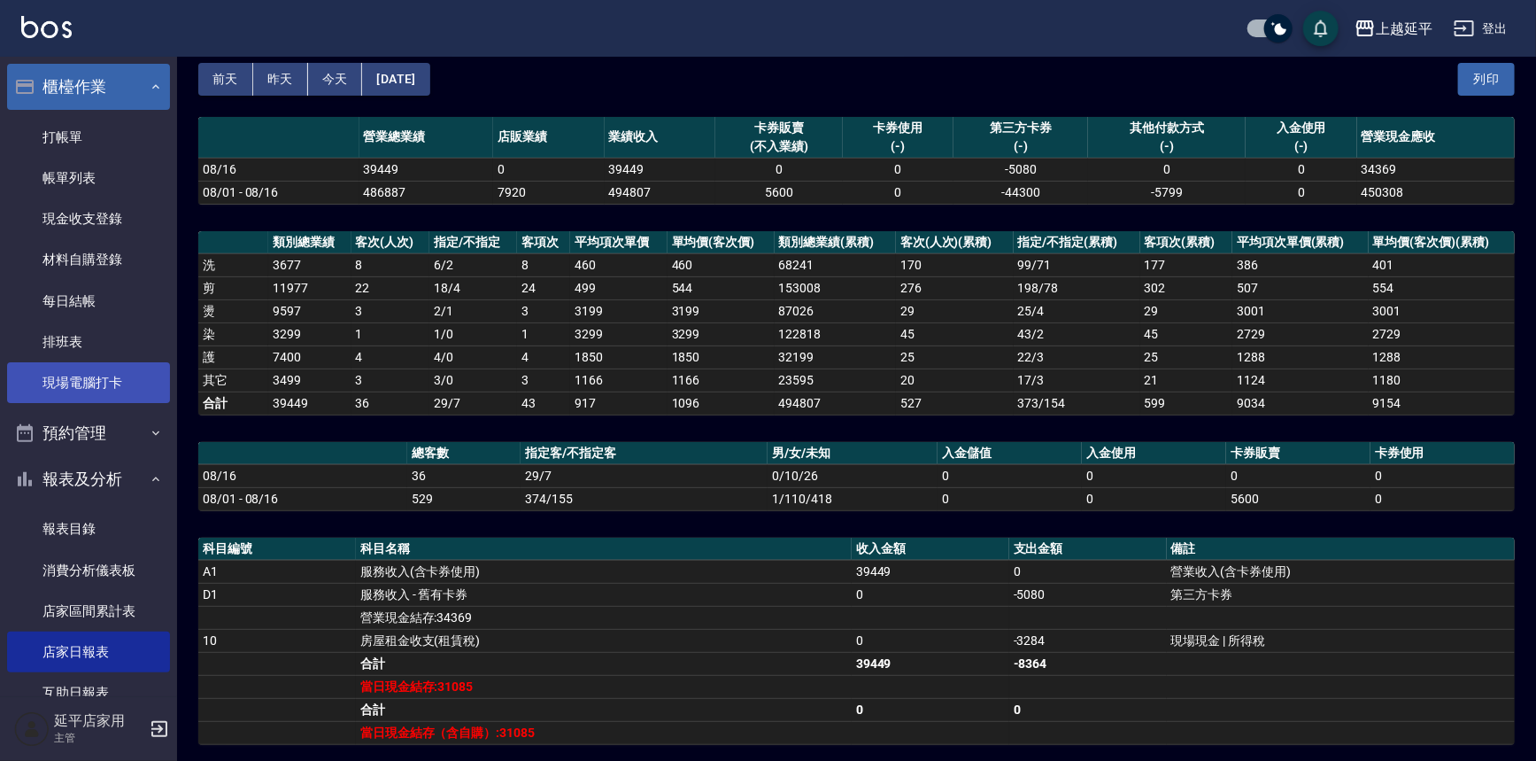
click at [119, 387] on link "現場電腦打卡" at bounding box center [88, 382] width 163 height 41
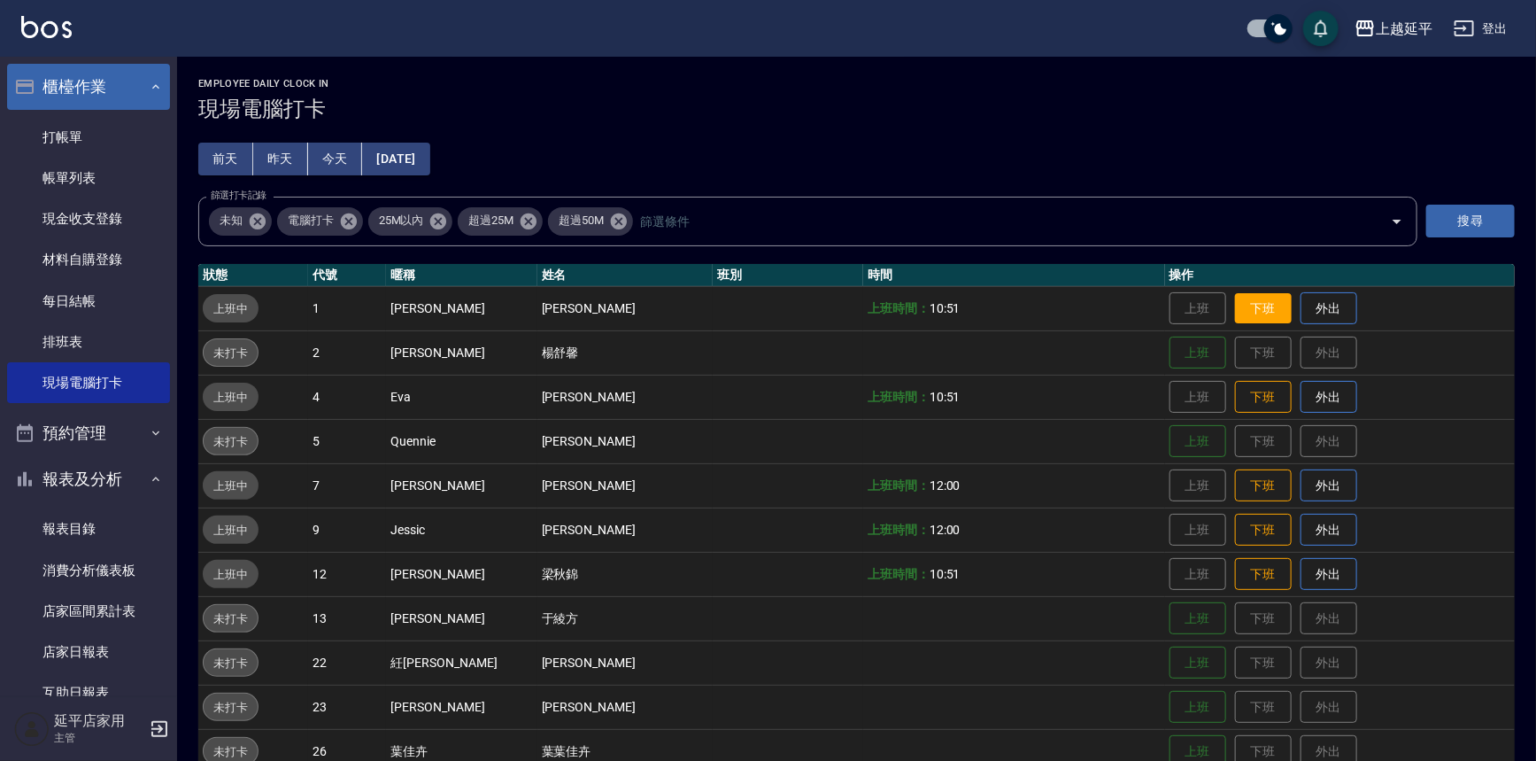
click at [1235, 304] on button "下班" at bounding box center [1263, 308] width 57 height 31
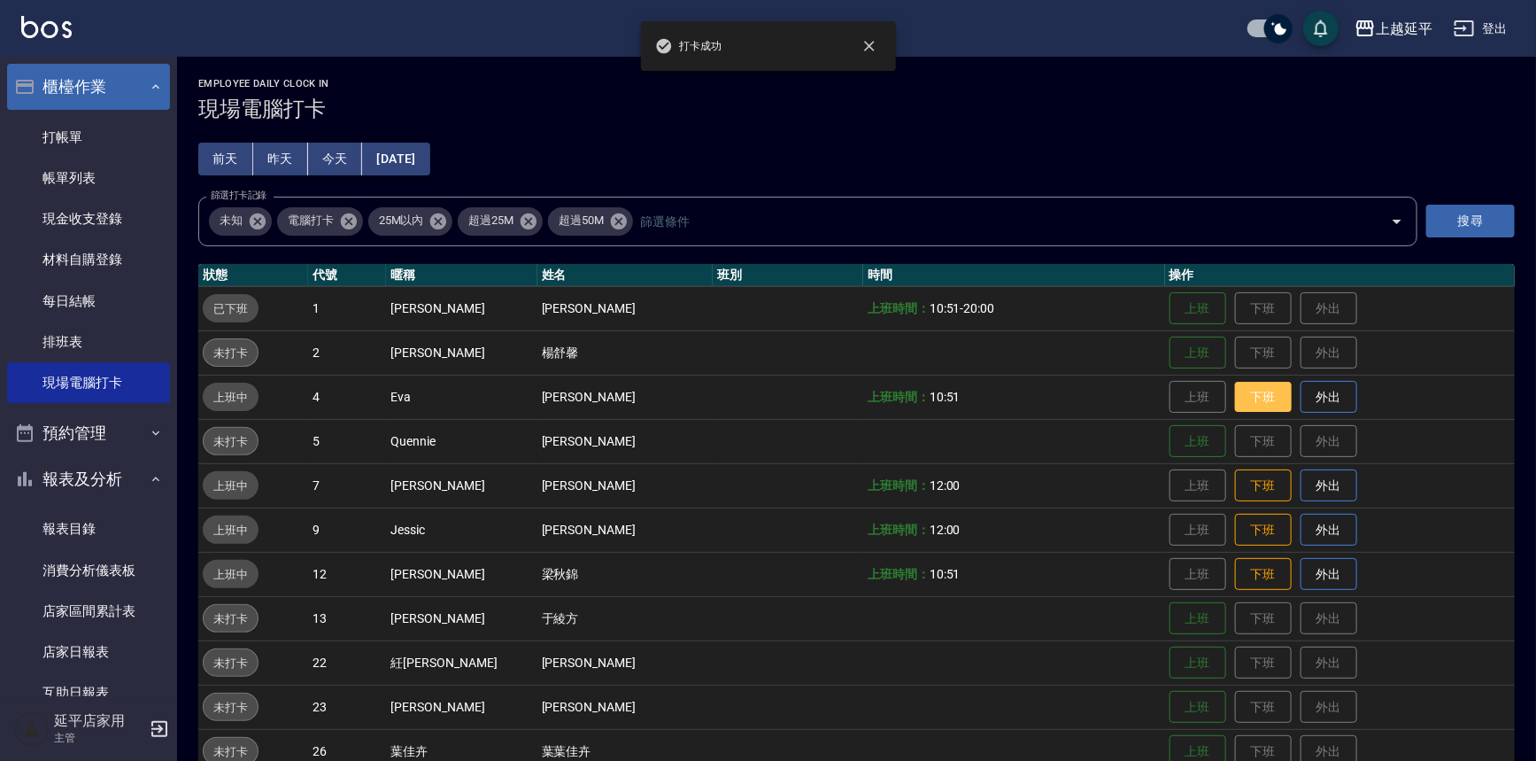
click at [1248, 386] on button "下班" at bounding box center [1263, 397] width 57 height 31
click at [1235, 478] on button "下班" at bounding box center [1263, 485] width 57 height 31
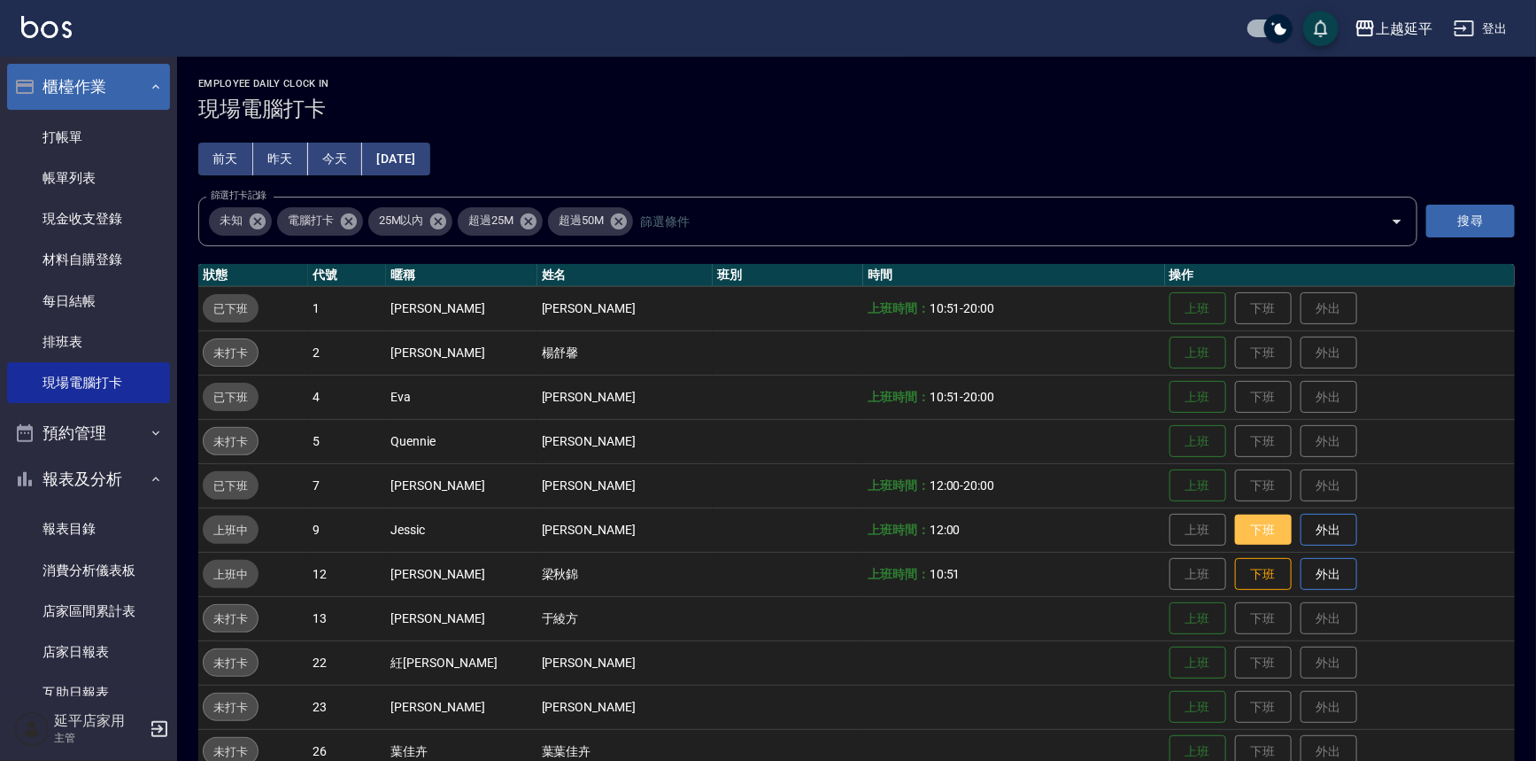
click at [1247, 528] on button "下班" at bounding box center [1263, 529] width 57 height 31
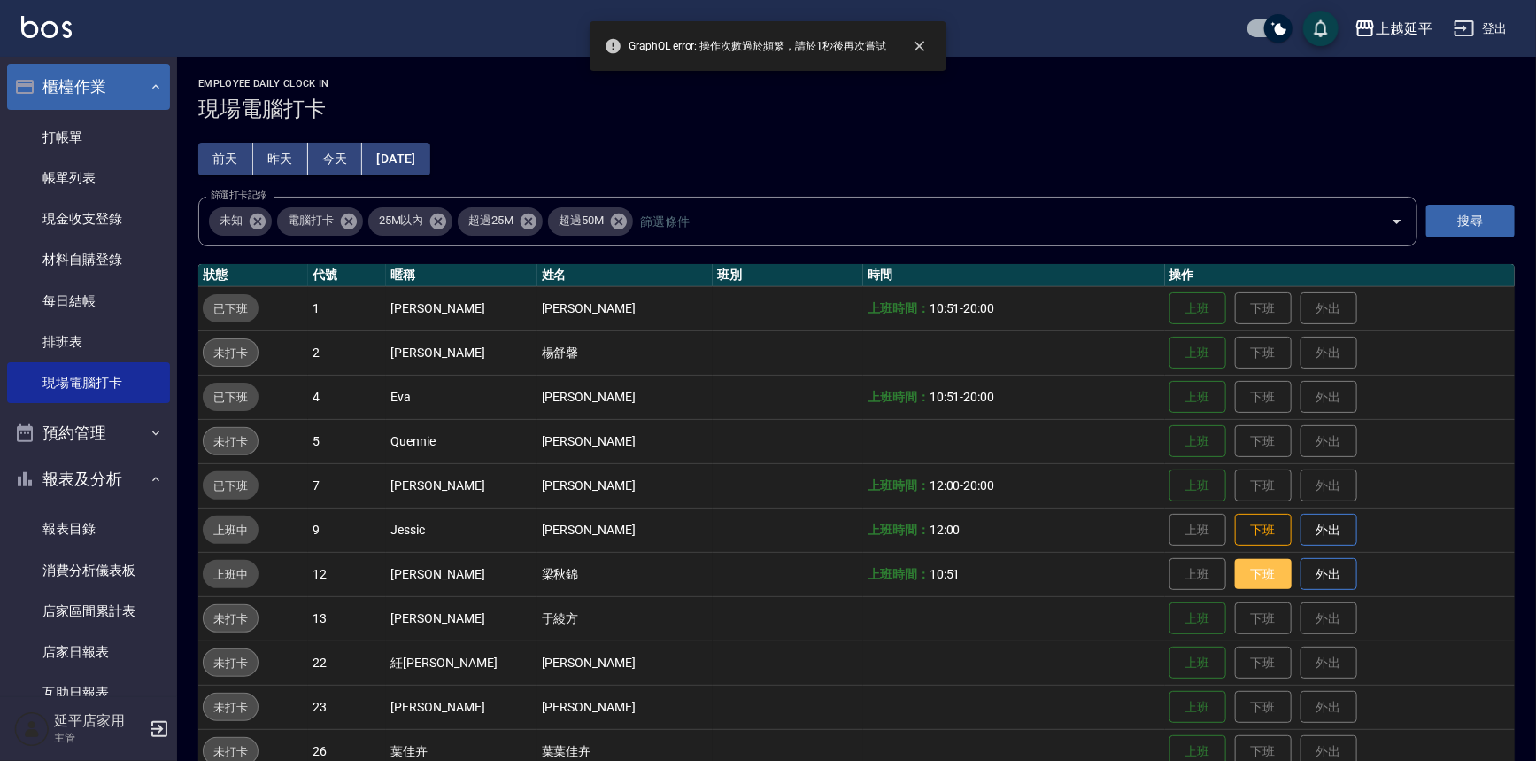
click at [1248, 563] on button "下班" at bounding box center [1263, 574] width 57 height 31
click at [1245, 522] on button "下班" at bounding box center [1263, 529] width 57 height 31
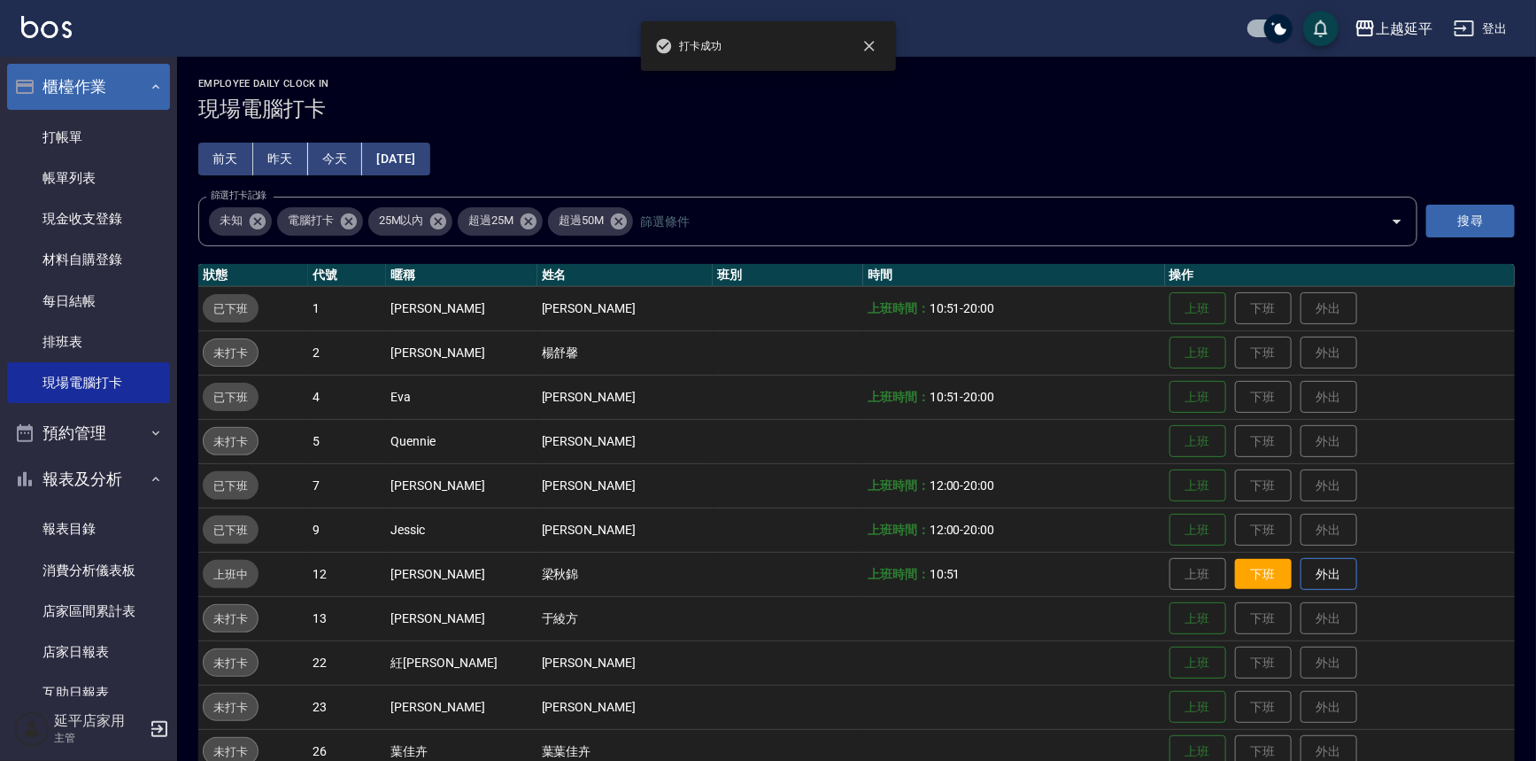
click at [1252, 573] on button "下班" at bounding box center [1263, 574] width 57 height 31
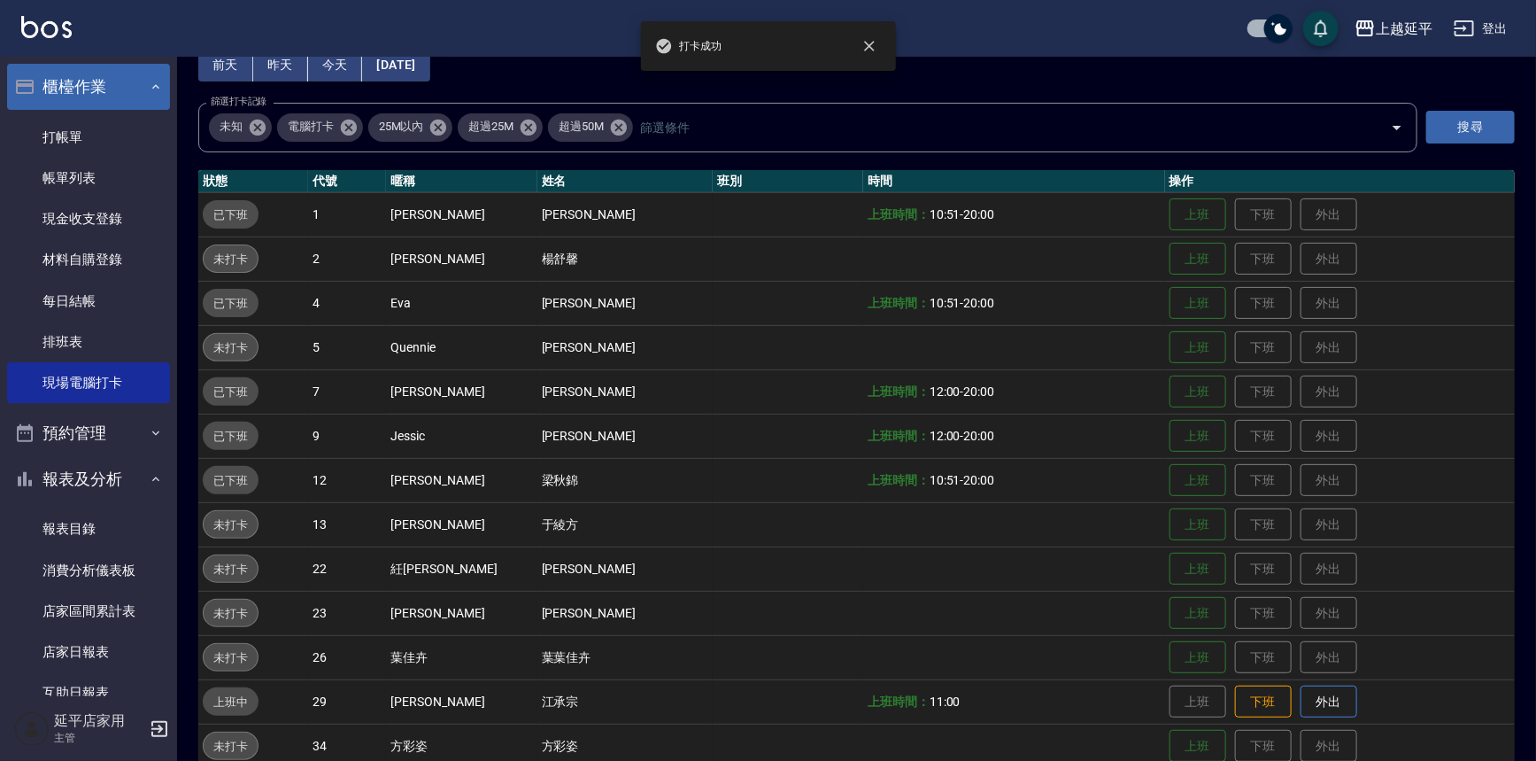
scroll to position [241, 0]
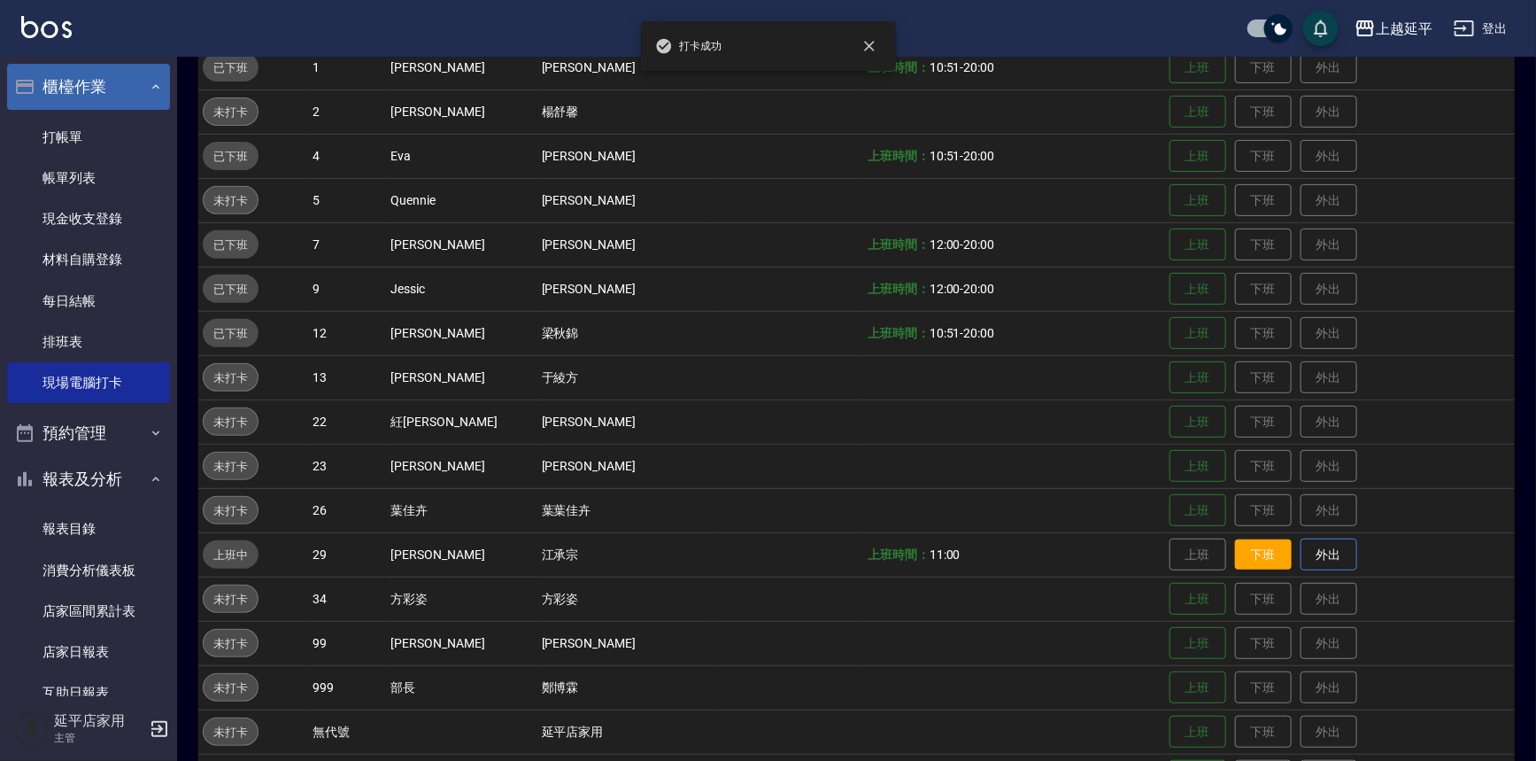
click at [1259, 560] on button "下班" at bounding box center [1263, 554] width 57 height 31
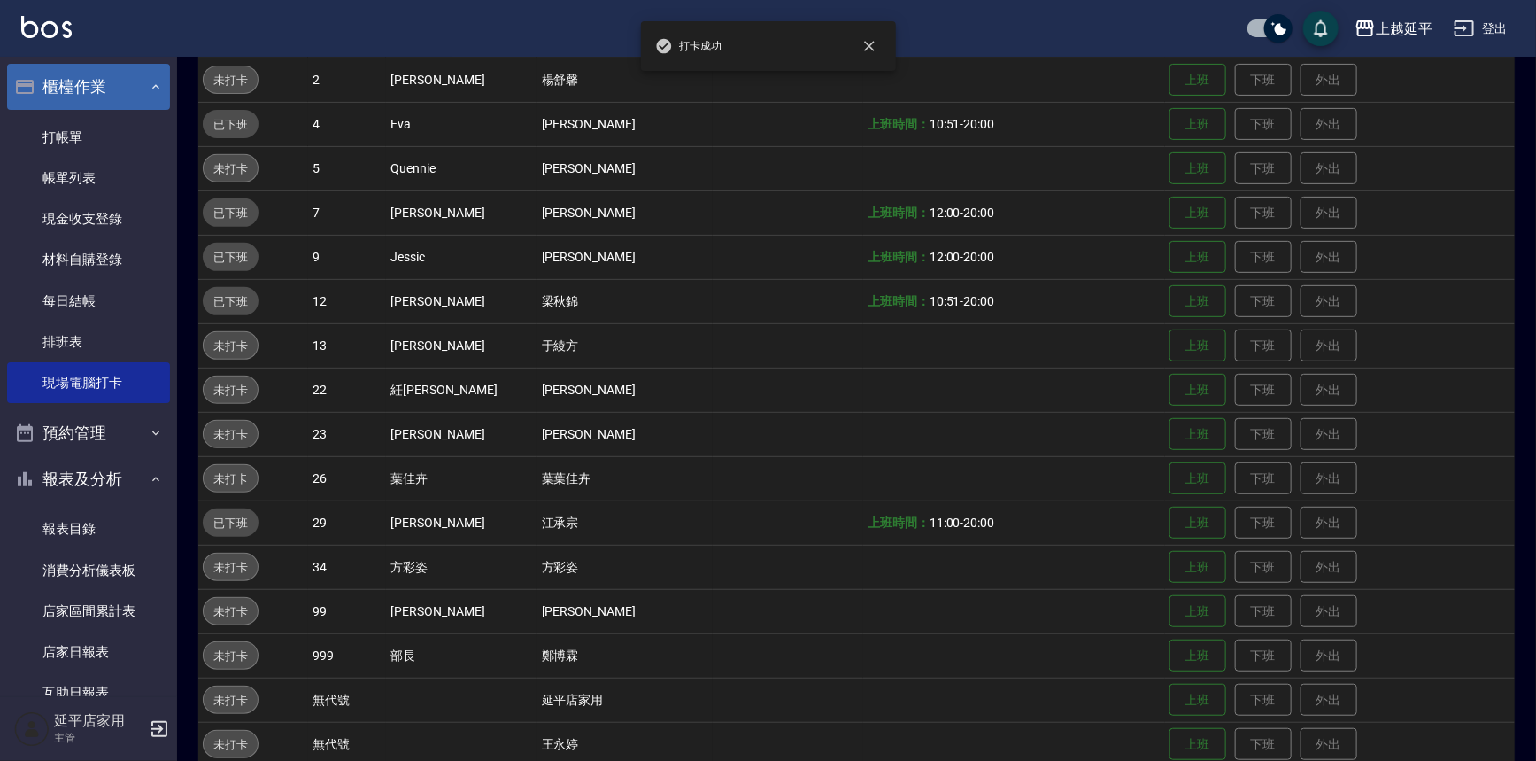
scroll to position [299, 0]
